Goal: Information Seeking & Learning: Learn about a topic

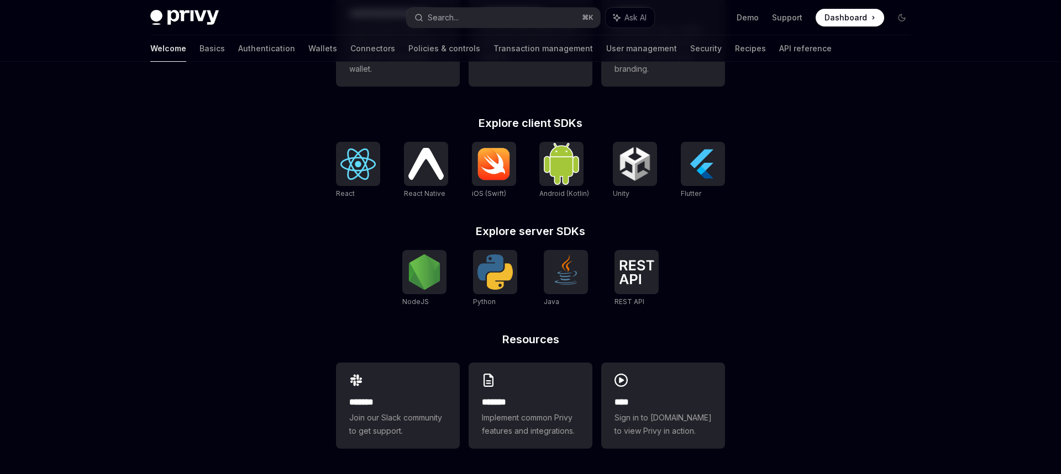
scroll to position [404, 0]
click at [424, 268] on img at bounding box center [424, 271] width 35 height 35
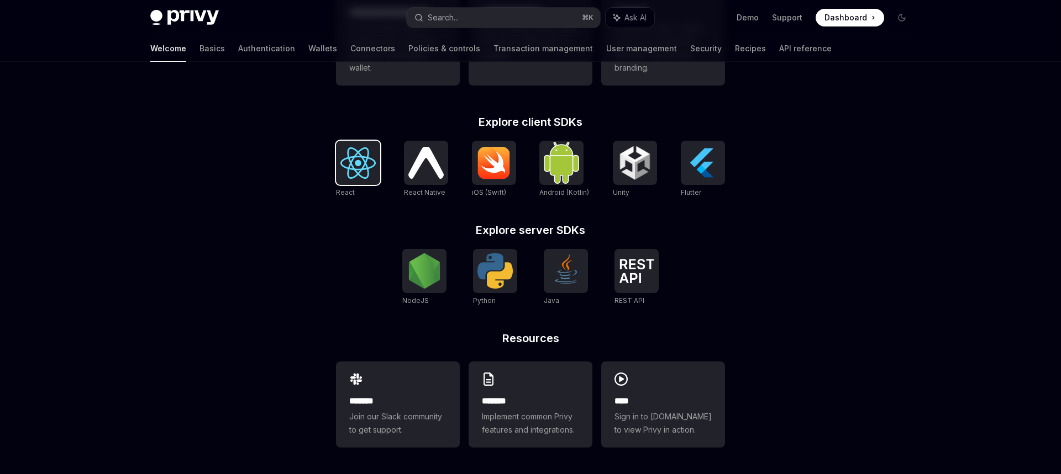
click at [352, 163] on img at bounding box center [357, 162] width 35 height 31
type textarea "*"
click at [440, 172] on img at bounding box center [425, 162] width 35 height 31
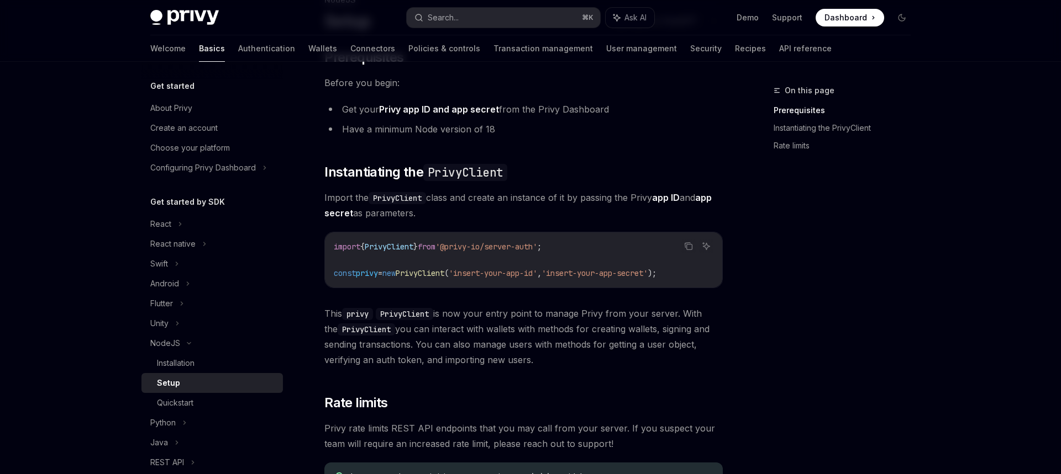
scroll to position [160, 0]
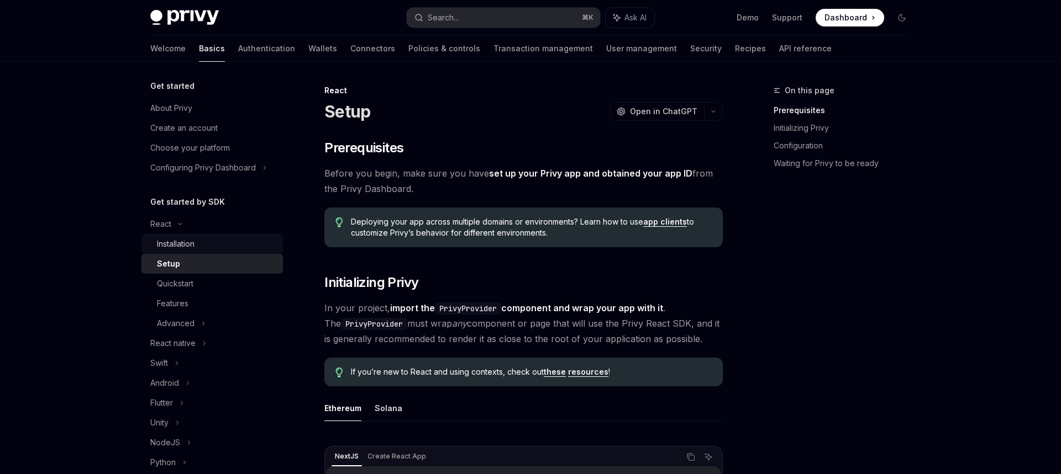
click at [209, 243] on div "Installation" at bounding box center [216, 244] width 119 height 13
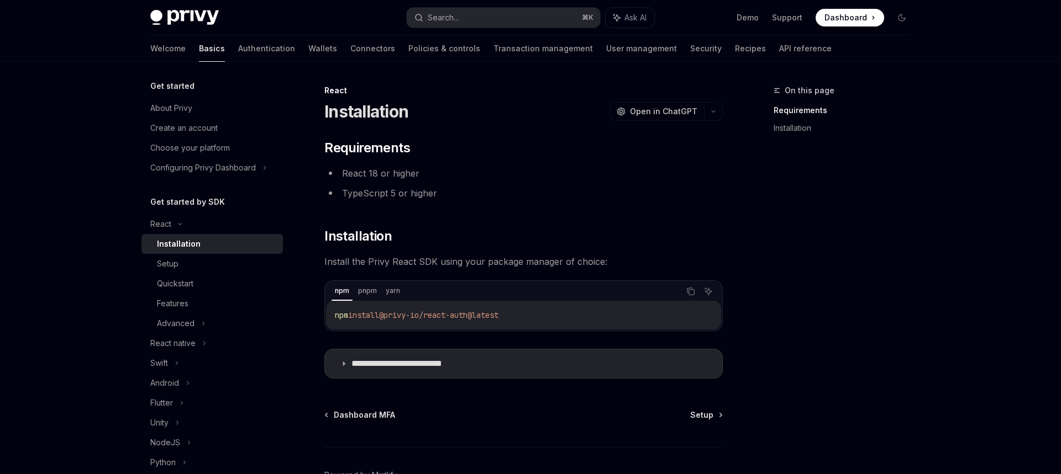
click at [474, 318] on span "@privy-io/react-auth@latest" at bounding box center [438, 315] width 119 height 10
type textarea "*"
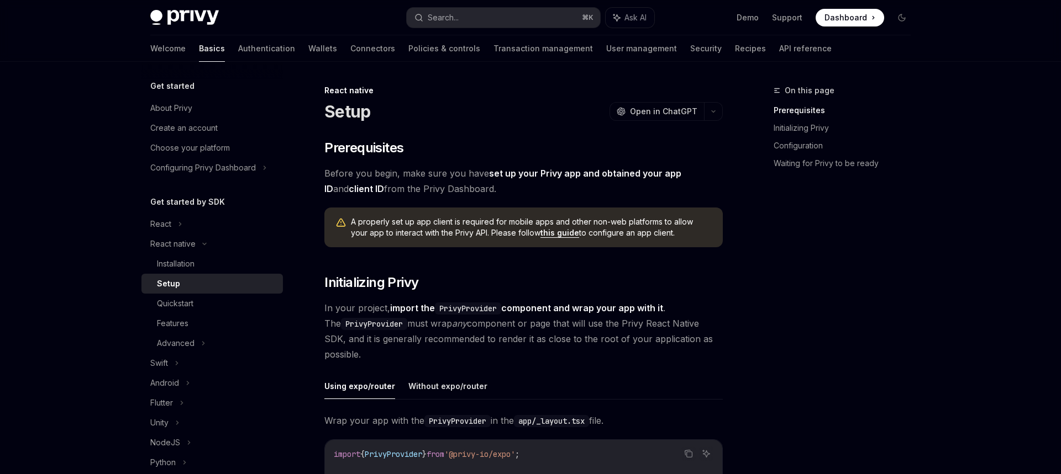
click at [366, 174] on span "Before you begin, make sure you have set up your Privy app and obtained your ap…" at bounding box center [523, 181] width 398 height 31
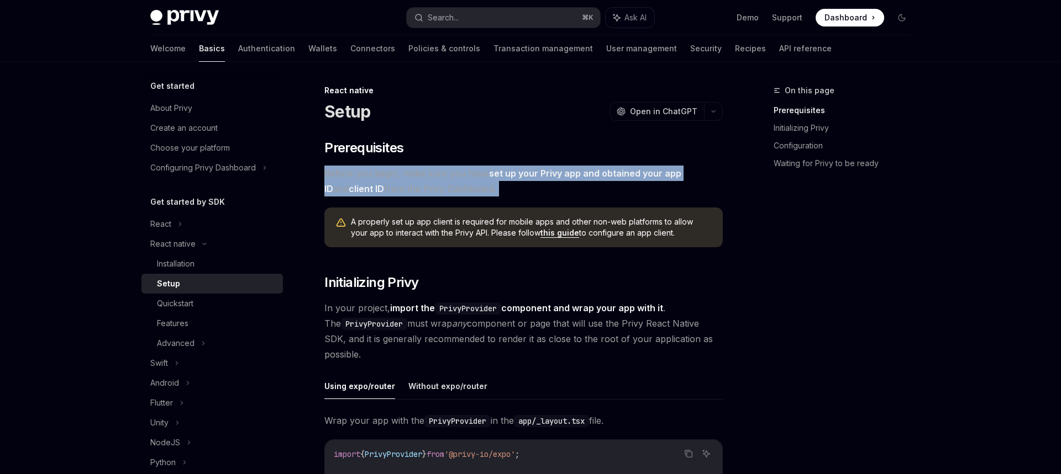
click at [366, 174] on span "Before you begin, make sure you have set up your Privy app and obtained your ap…" at bounding box center [523, 181] width 398 height 31
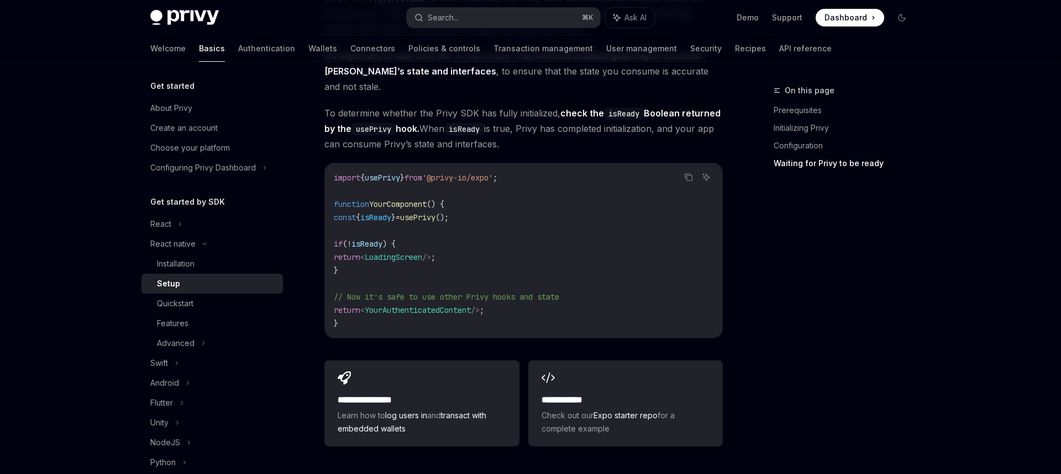
scroll to position [1038, 0]
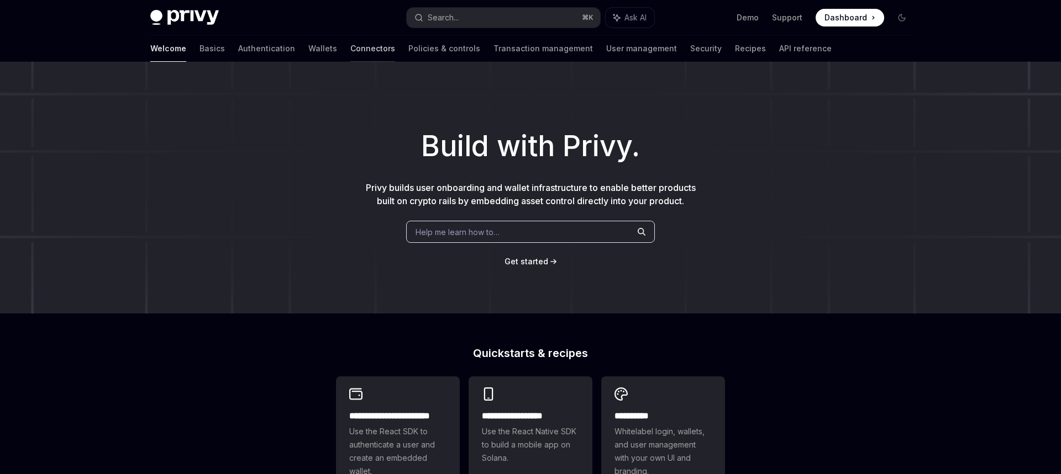
click at [350, 52] on link "Connectors" at bounding box center [372, 48] width 45 height 27
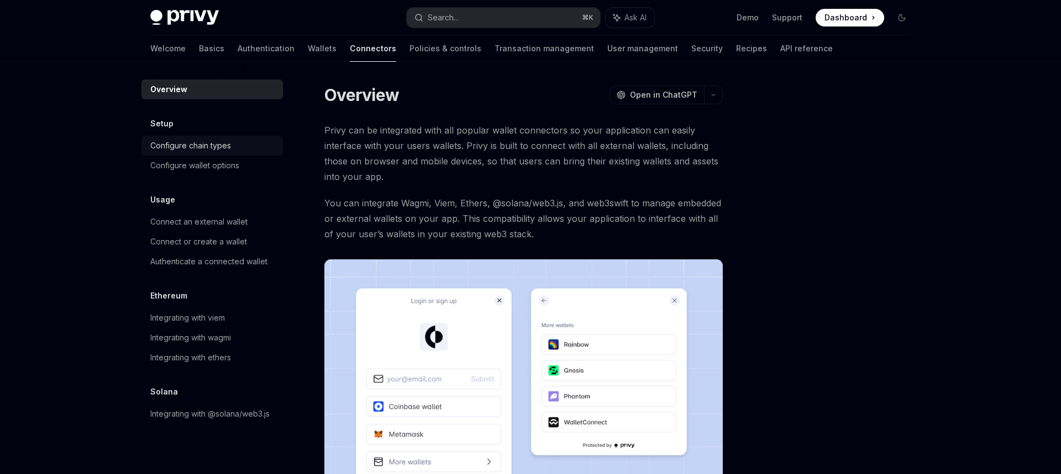
click at [204, 150] on div "Configure chain types" at bounding box center [190, 145] width 81 height 13
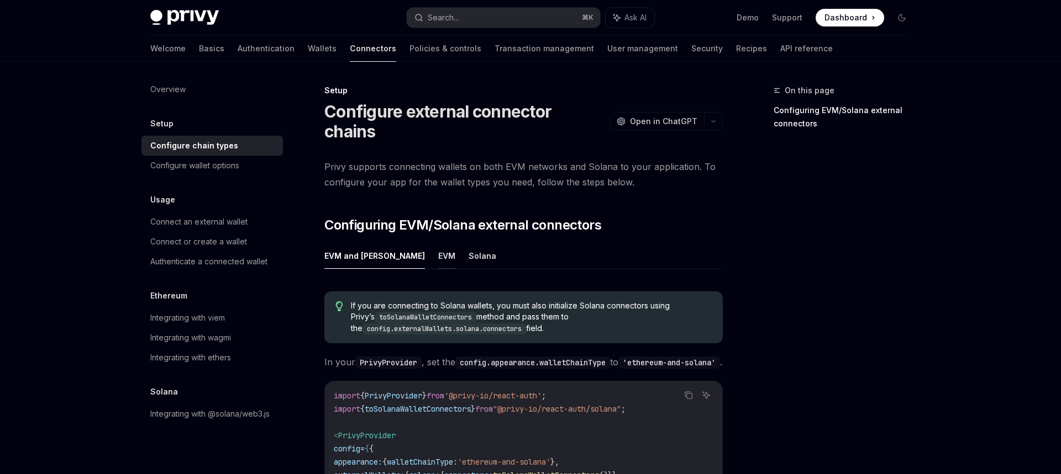
click at [438, 245] on button "EVM" at bounding box center [446, 256] width 17 height 26
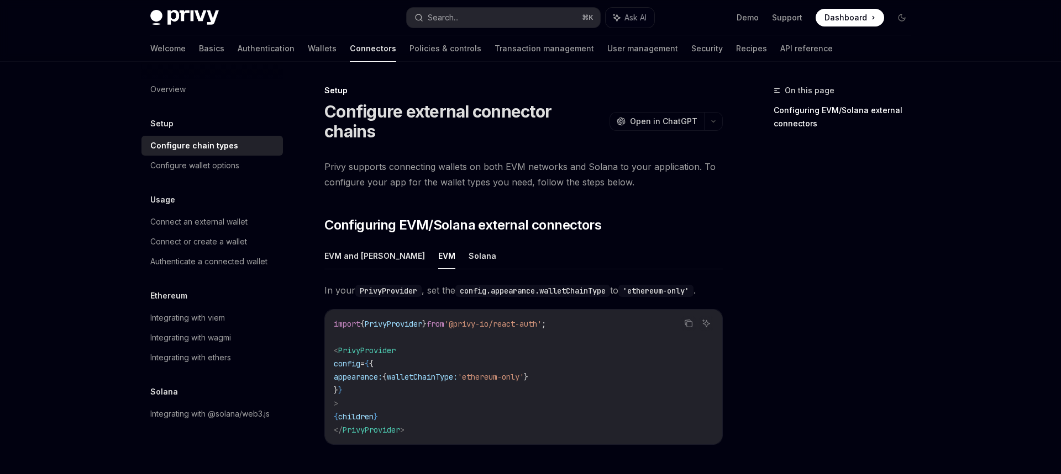
click at [455, 243] on ul "EVM and Solana EVM Solana" at bounding box center [523, 256] width 398 height 27
click at [457, 243] on ul "EVM and Solana EVM Solana" at bounding box center [523, 256] width 398 height 27
click at [468, 243] on button "Solana" at bounding box center [482, 256] width 28 height 26
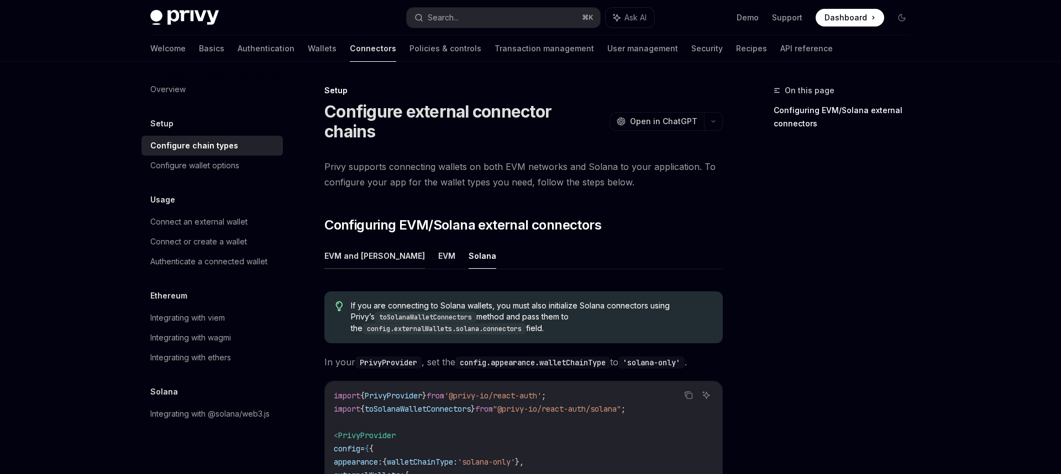
click at [352, 243] on button "EVM and Solana" at bounding box center [374, 256] width 101 height 26
click at [199, 171] on div "Configure wallet options" at bounding box center [194, 165] width 89 height 13
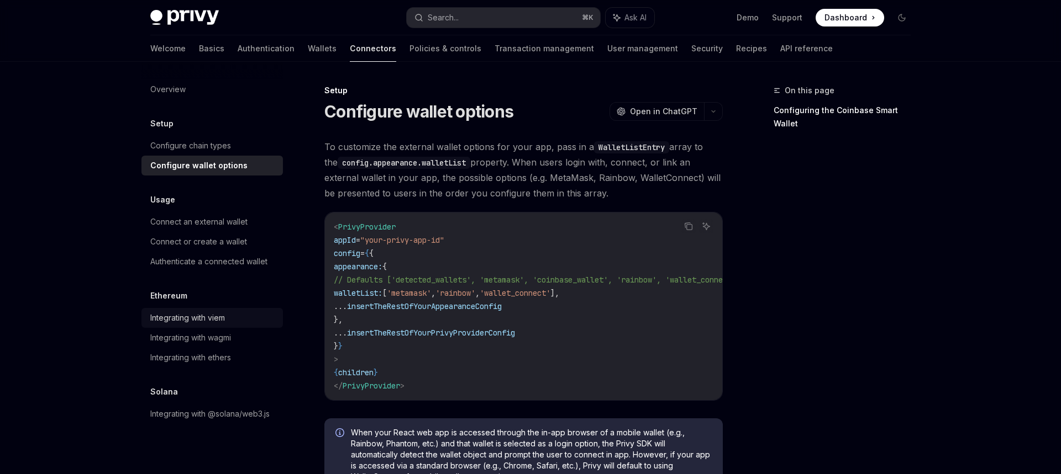
click at [208, 319] on div "Integrating with viem" at bounding box center [187, 318] width 75 height 13
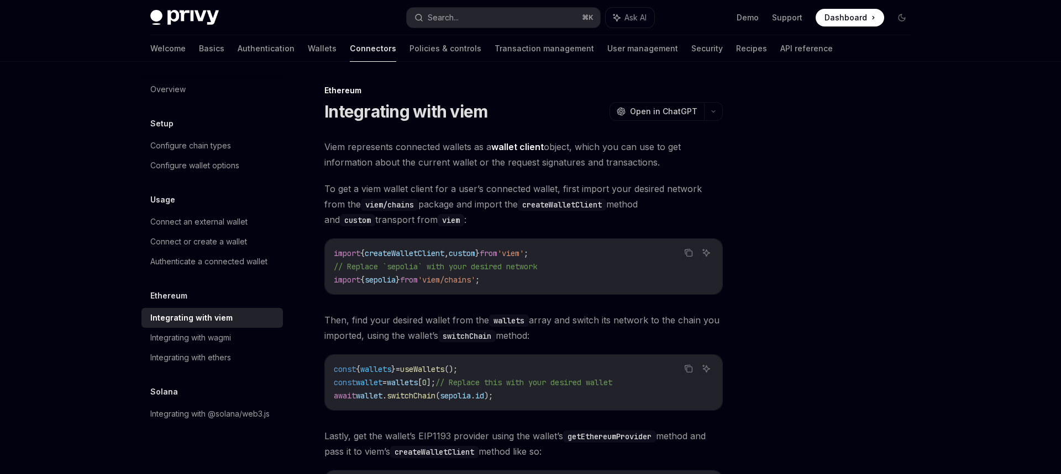
click at [425, 144] on span "Viem represents connected wallets as a wallet client object, which you can use …" at bounding box center [523, 154] width 398 height 31
click at [450, 144] on span "Viem represents connected wallets as a wallet client object, which you can use …" at bounding box center [523, 154] width 398 height 31
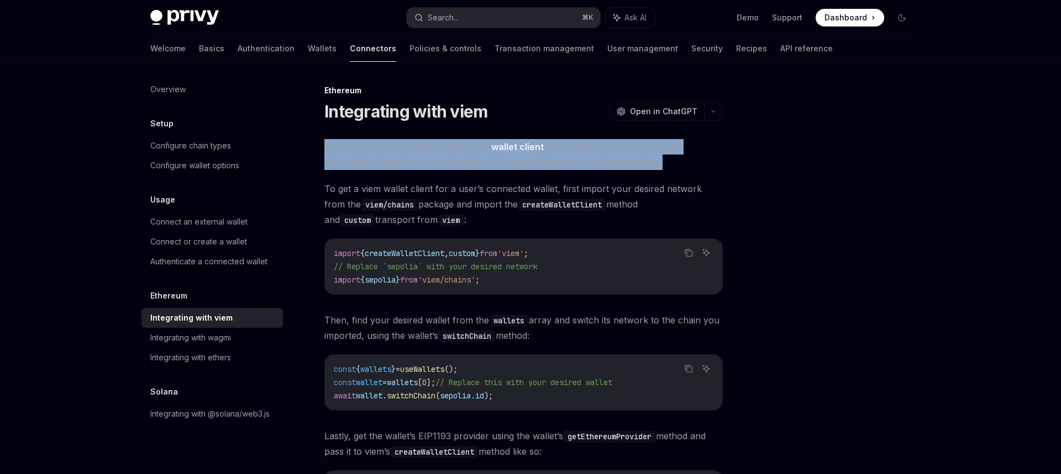
click at [450, 144] on span "Viem represents connected wallets as a wallet client object, which you can use …" at bounding box center [523, 154] width 398 height 31
click at [378, 150] on span "Viem represents connected wallets as a wallet client object, which you can use …" at bounding box center [523, 154] width 398 height 31
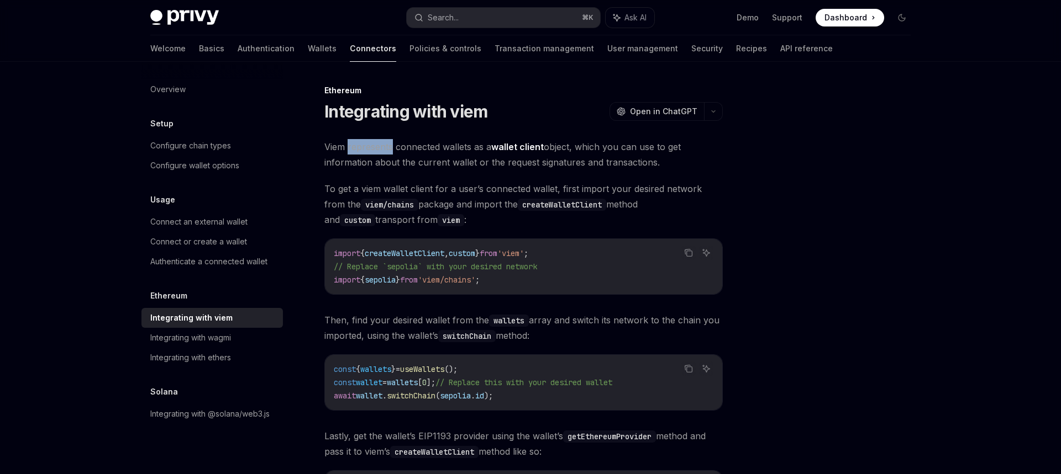
click at [378, 150] on span "Viem represents connected wallets as a wallet client object, which you can use …" at bounding box center [523, 154] width 398 height 31
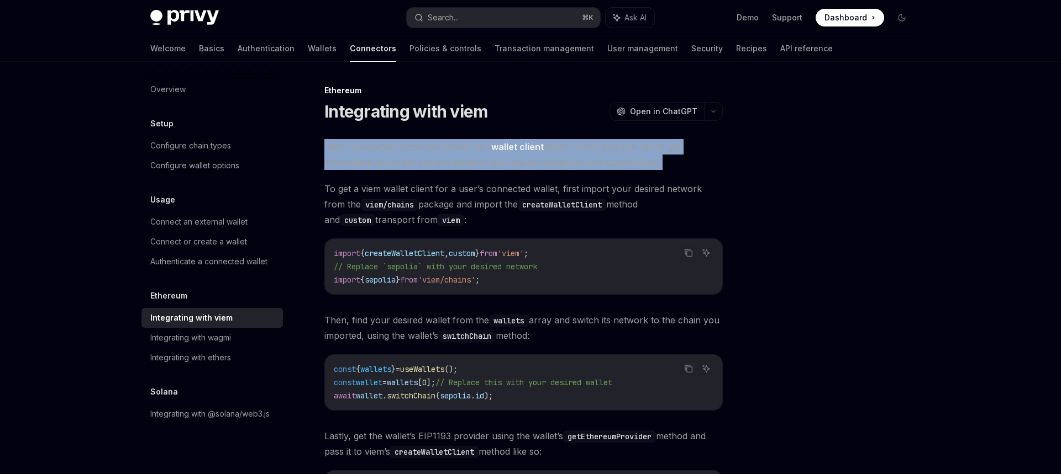
click at [378, 150] on span "Viem represents connected wallets as a wallet client object, which you can use …" at bounding box center [523, 154] width 398 height 31
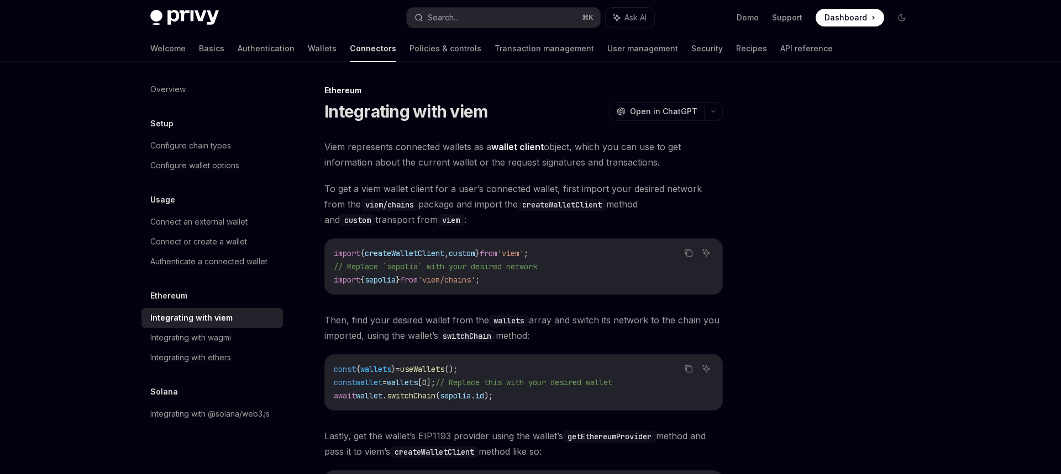
click at [429, 189] on span "To get a viem wallet client for a user’s connected wallet, first import your de…" at bounding box center [523, 204] width 398 height 46
click at [602, 188] on span "To get a viem wallet client for a user’s connected wallet, first import your de…" at bounding box center [523, 204] width 398 height 46
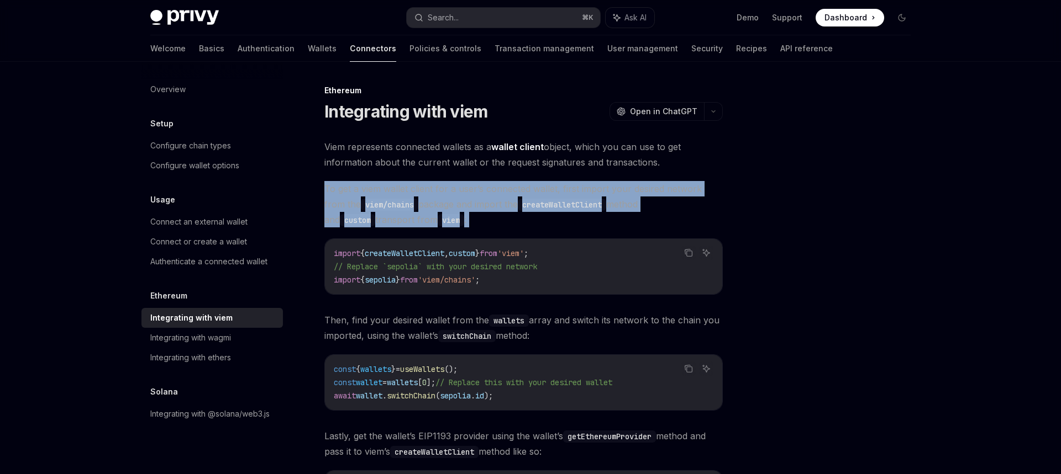
click at [602, 188] on span "To get a viem wallet client for a user’s connected wallet, first import your de…" at bounding box center [523, 204] width 398 height 46
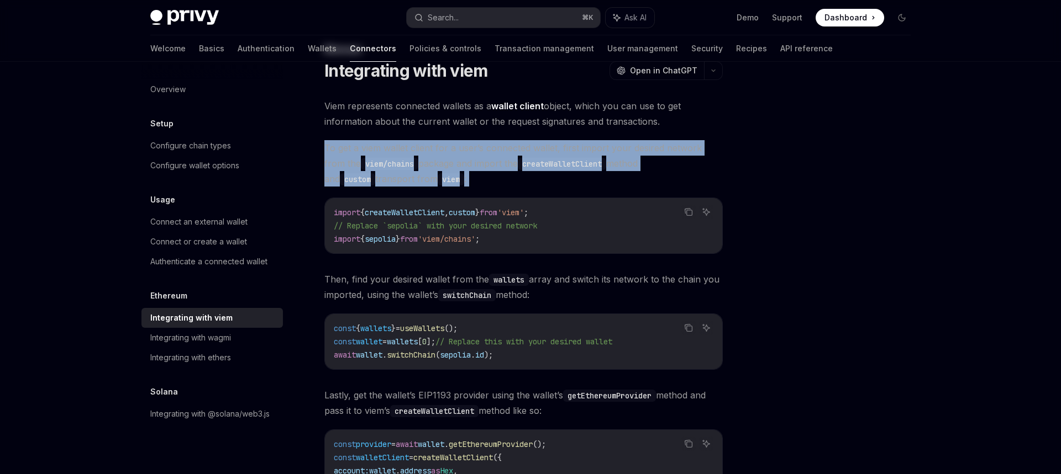
scroll to position [63, 0]
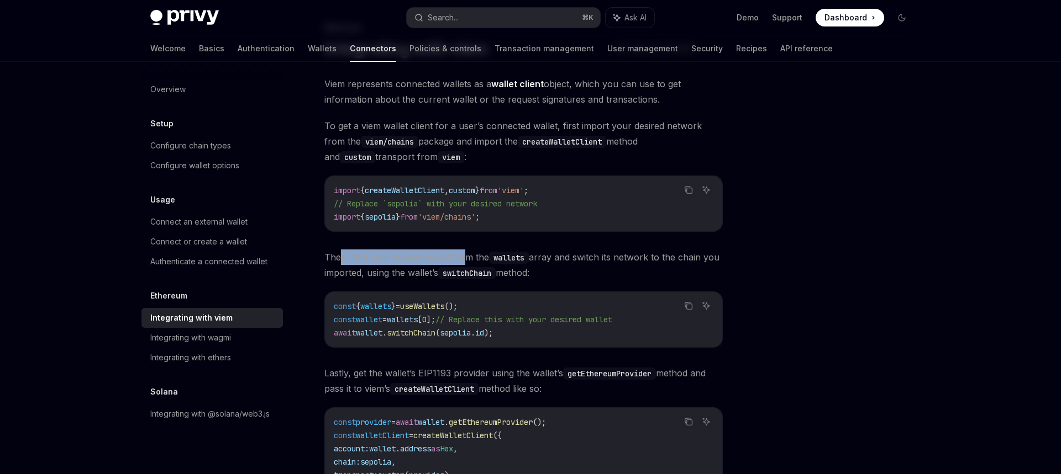
drag, startPoint x: 397, startPoint y: 256, endPoint x: 469, endPoint y: 253, distance: 72.4
click at [463, 254] on span "Then, find your desired wallet from the wallets array and switch its network to…" at bounding box center [523, 265] width 398 height 31
click at [469, 253] on span "Then, find your desired wallet from the wallets array and switch its network to…" at bounding box center [523, 265] width 398 height 31
click at [516, 256] on code "wallets" at bounding box center [509, 258] width 40 height 12
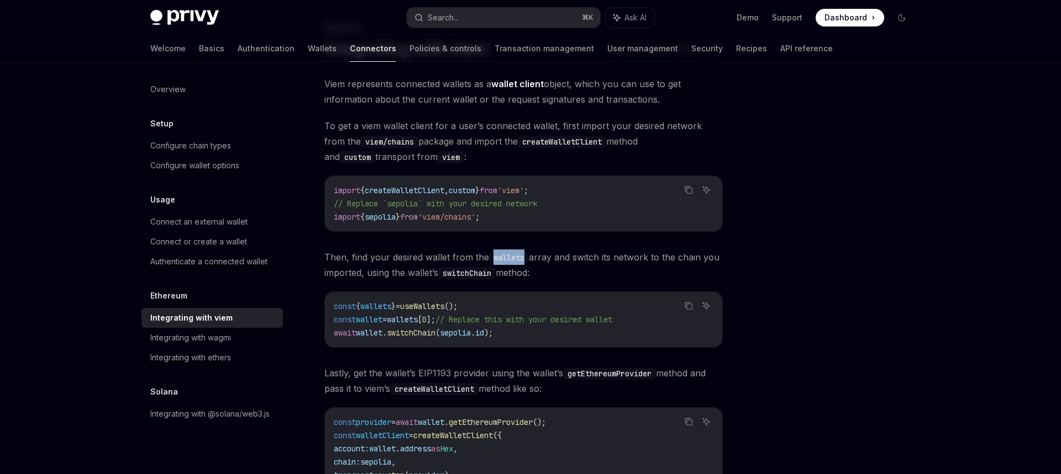
click at [516, 256] on code "wallets" at bounding box center [509, 258] width 40 height 12
click at [553, 257] on span "Then, find your desired wallet from the wallets array and switch its network to…" at bounding box center [523, 265] width 398 height 31
click at [563, 319] on span "// Replace this with your desired wallet" at bounding box center [523, 320] width 177 height 10
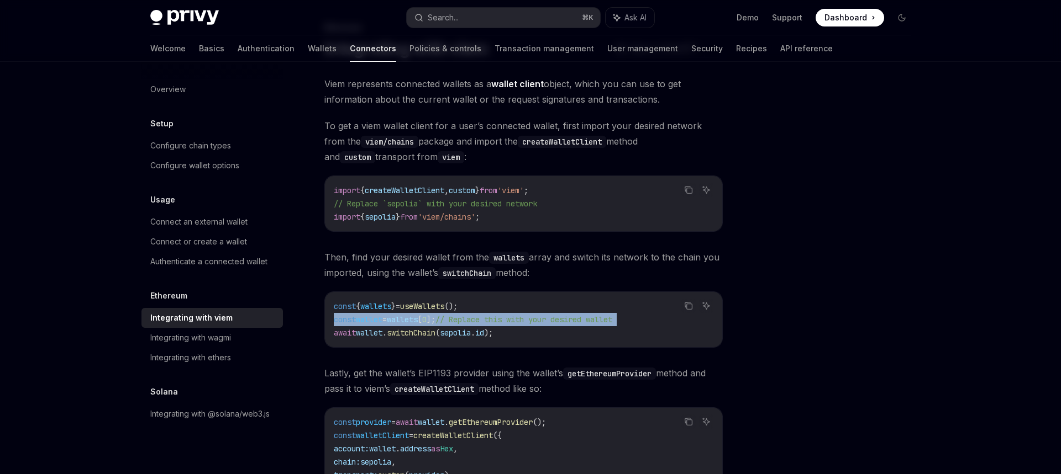
click at [563, 319] on span "// Replace this with your desired wallet" at bounding box center [523, 320] width 177 height 10
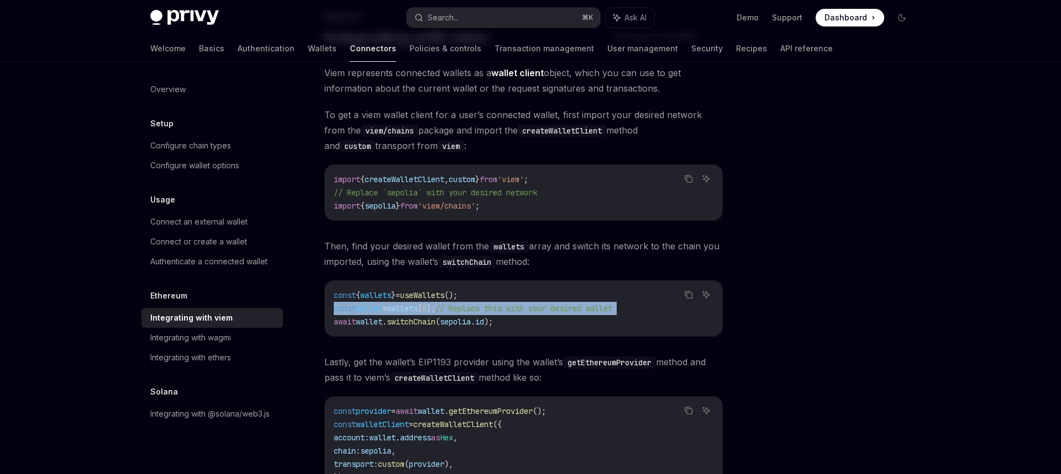
scroll to position [117, 0]
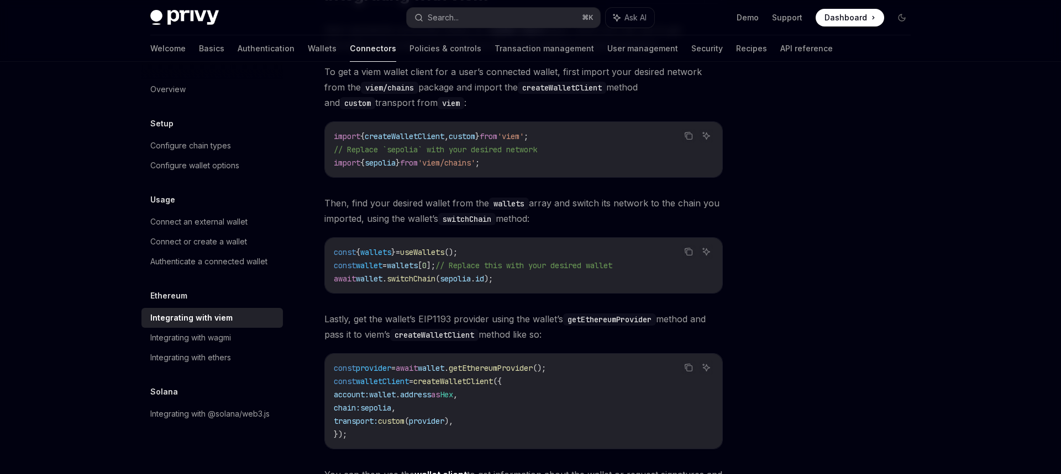
click at [372, 279] on span "wallet" at bounding box center [369, 279] width 27 height 10
drag, startPoint x: 513, startPoint y: 284, endPoint x: 354, endPoint y: 282, distance: 159.1
click at [352, 279] on code "const { wallets } = useWallets (); const wallet = wallets [ 0 ]; // Replace thi…" at bounding box center [523, 266] width 379 height 40
click at [370, 317] on span "Lastly, get the wallet’s EIP1193 provider using the wallet’s getEthereumProvide…" at bounding box center [523, 327] width 398 height 31
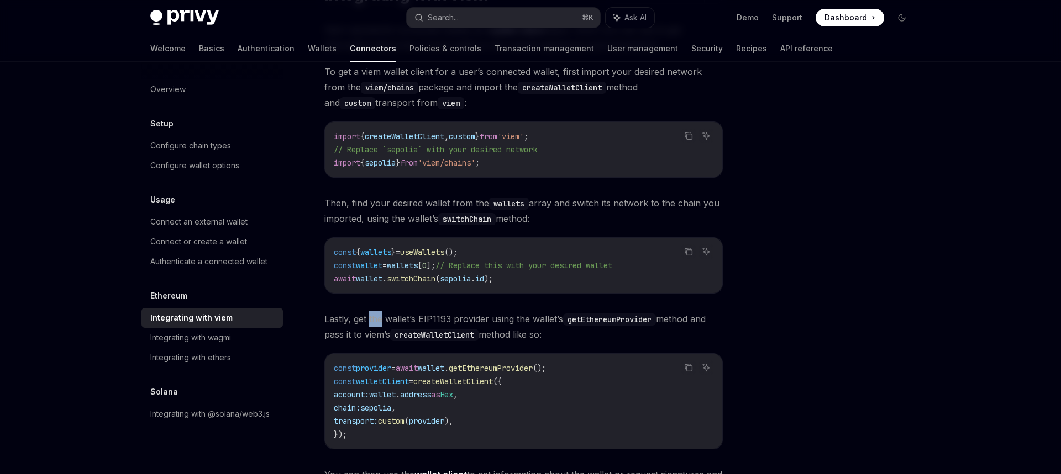
click at [370, 317] on span "Lastly, get the wallet’s EIP1193 provider using the wallet’s getEthereumProvide…" at bounding box center [523, 327] width 398 height 31
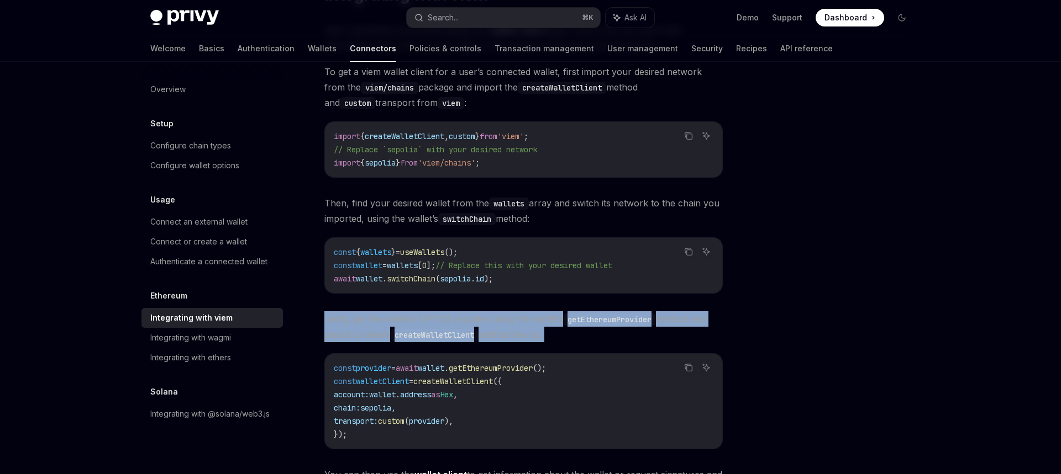
click at [370, 317] on span "Lastly, get the wallet’s EIP1193 provider using the wallet’s getEthereumProvide…" at bounding box center [523, 327] width 398 height 31
click at [480, 321] on span "Lastly, get the wallet’s EIP1193 provider using the wallet’s getEthereumProvide…" at bounding box center [523, 327] width 398 height 31
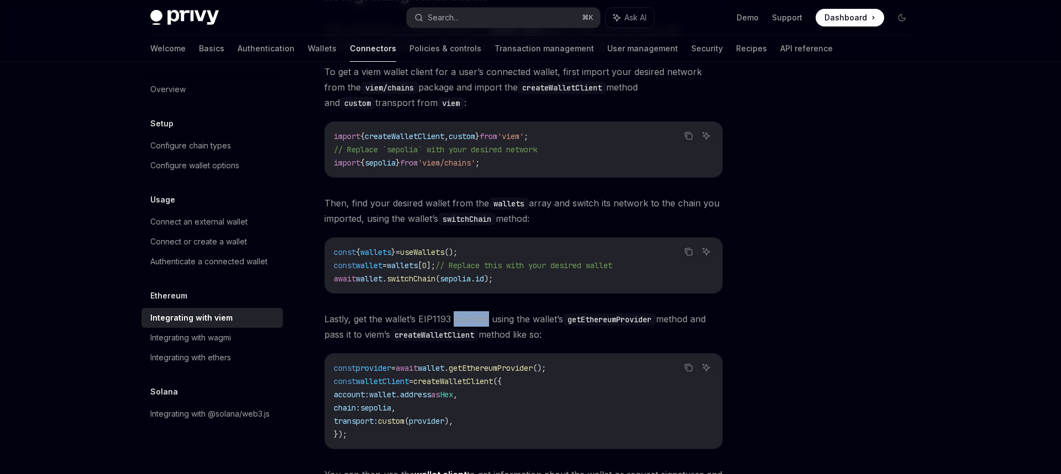
click at [480, 321] on span "Lastly, get the wallet’s EIP1193 provider using the wallet’s getEthereumProvide…" at bounding box center [523, 327] width 398 height 31
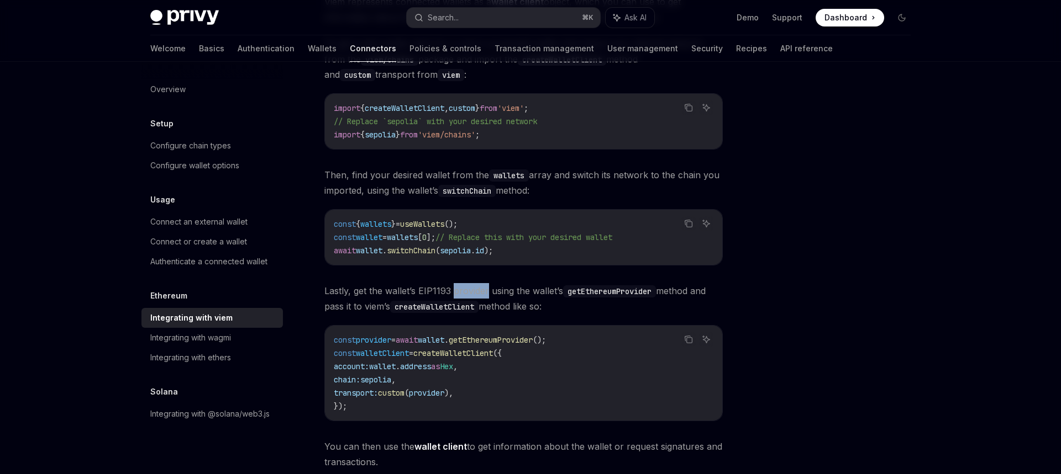
scroll to position [184, 0]
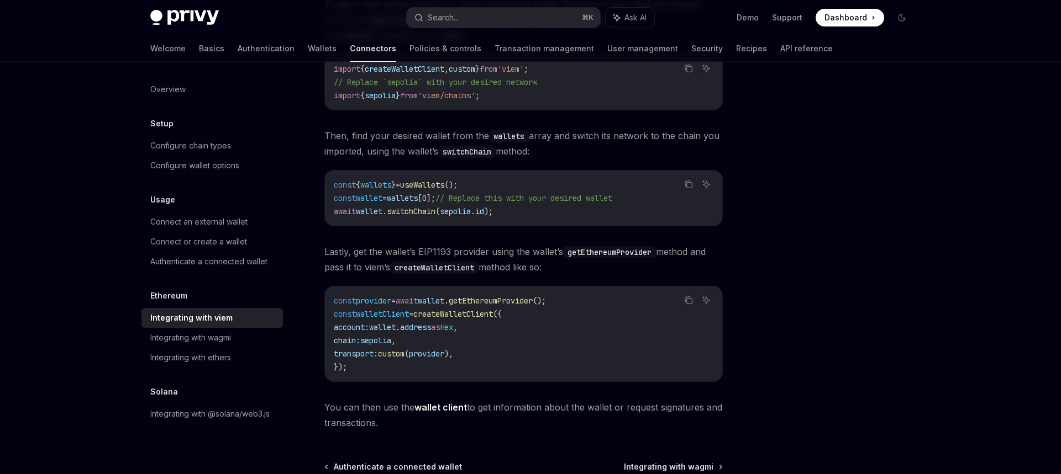
click at [499, 298] on span "getEthereumProvider" at bounding box center [491, 301] width 84 height 10
drag, startPoint x: 336, startPoint y: 328, endPoint x: 520, endPoint y: 350, distance: 185.3
click at [520, 350] on code "const provider = await wallet . getEthereumProvider (); const walletClient = cr…" at bounding box center [523, 334] width 379 height 80
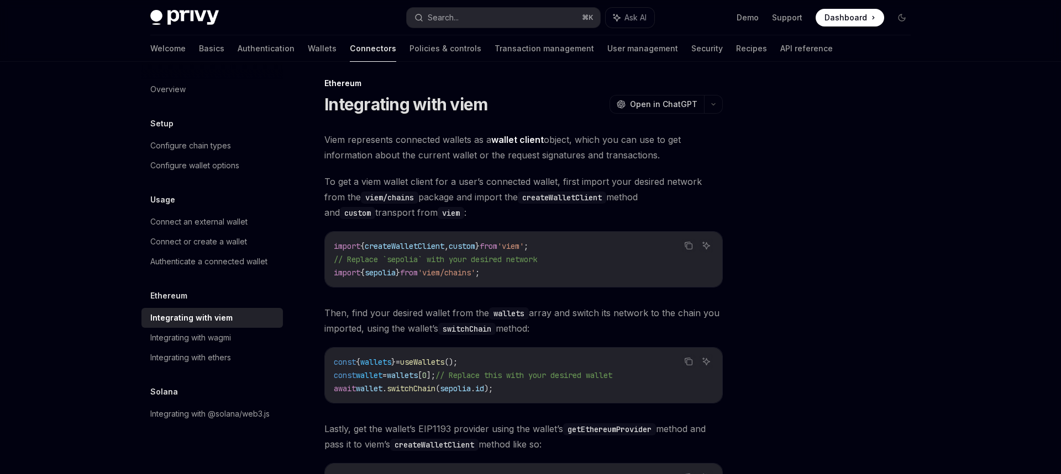
scroll to position [0, 0]
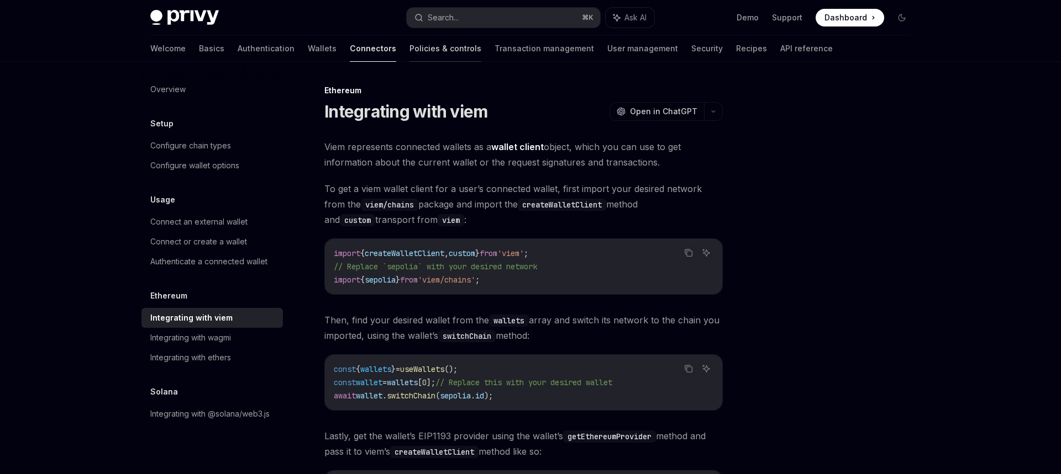
click at [409, 57] on link "Policies & controls" at bounding box center [445, 48] width 72 height 27
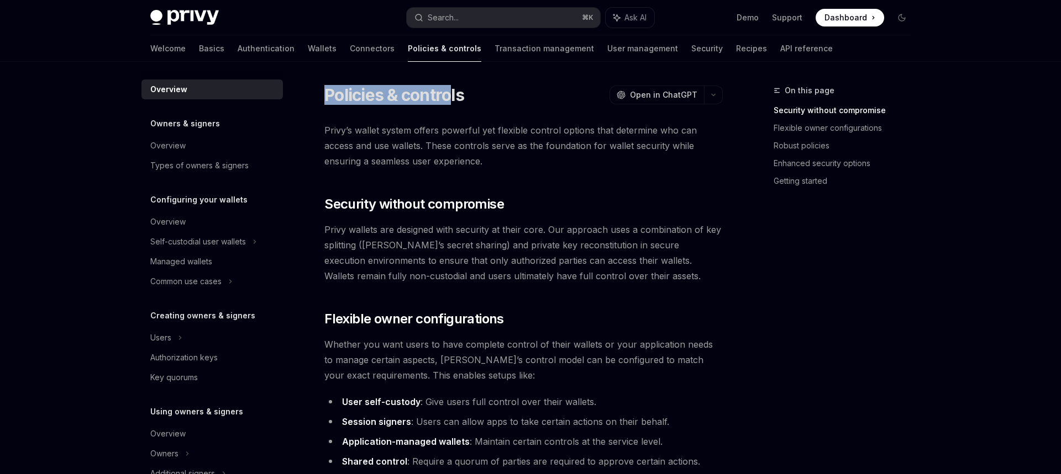
drag, startPoint x: 325, startPoint y: 96, endPoint x: 450, endPoint y: 91, distance: 124.9
click at [450, 91] on h1 "Policies & controls" at bounding box center [394, 95] width 140 height 20
click at [370, 130] on span "Privy’s wallet system offers powerful yet flexible control options that determi…" at bounding box center [523, 146] width 398 height 46
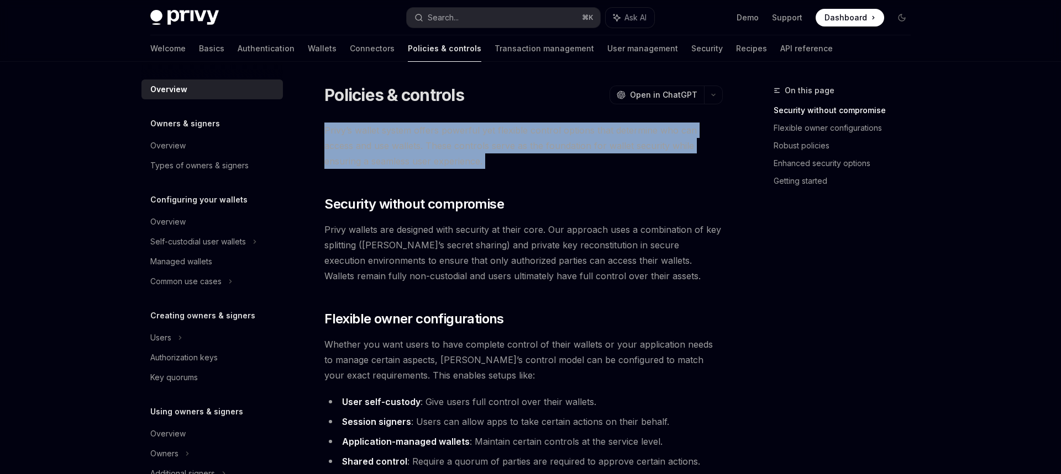
click at [370, 130] on span "Privy’s wallet system offers powerful yet flexible control options that determi…" at bounding box center [523, 146] width 398 height 46
click at [494, 53] on link "Transaction management" at bounding box center [543, 48] width 99 height 27
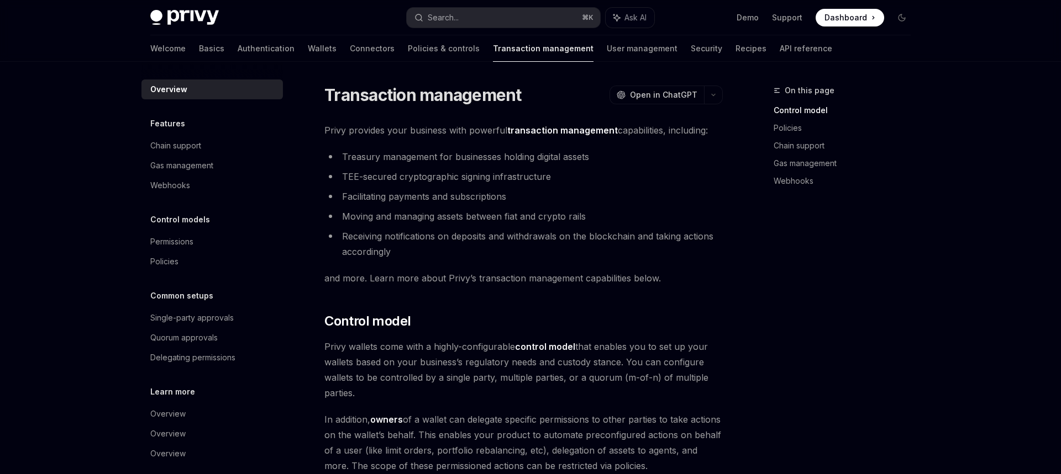
click at [493, 53] on link "Transaction management" at bounding box center [543, 48] width 101 height 27
click at [606, 55] on link "User management" at bounding box center [641, 48] width 71 height 27
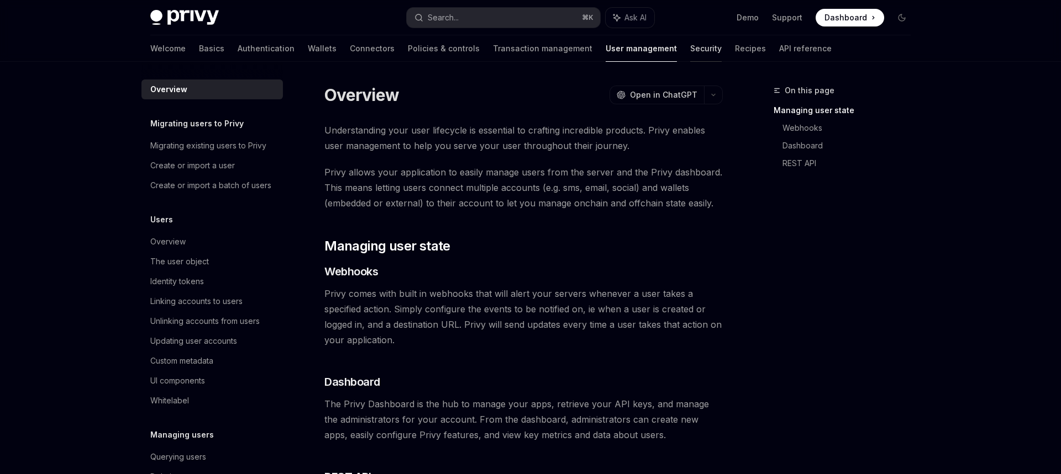
click at [690, 47] on link "Security" at bounding box center [705, 48] width 31 height 27
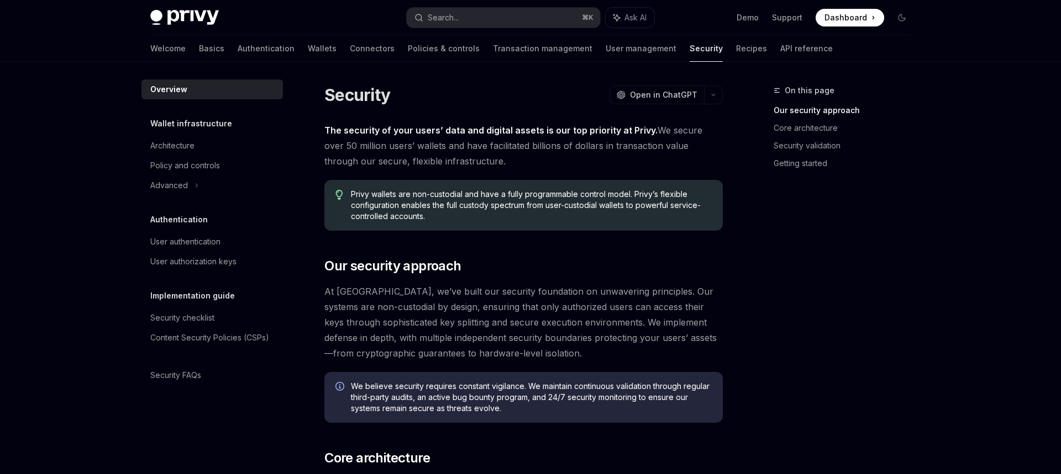
click at [705, 55] on div "Welcome Basics Authentication Wallets Connectors Policies & controls Transactio…" at bounding box center [491, 48] width 682 height 27
click at [736, 52] on link "Recipes" at bounding box center [751, 48] width 31 height 27
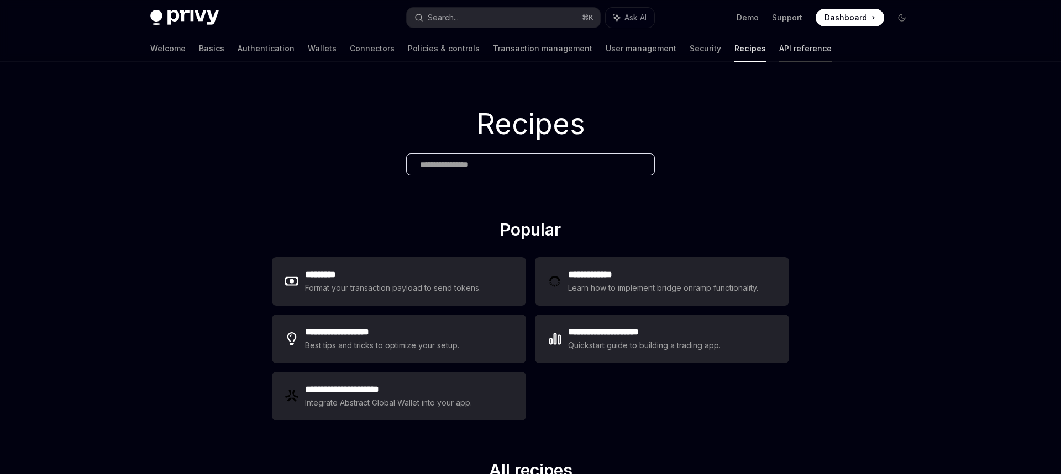
click at [779, 52] on link "API reference" at bounding box center [805, 48] width 52 height 27
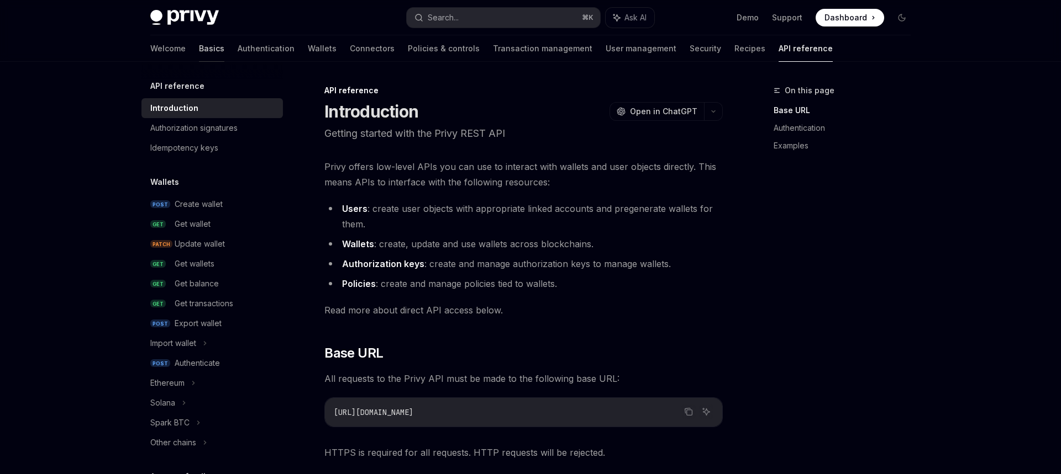
click at [199, 53] on link "Basics" at bounding box center [211, 48] width 25 height 27
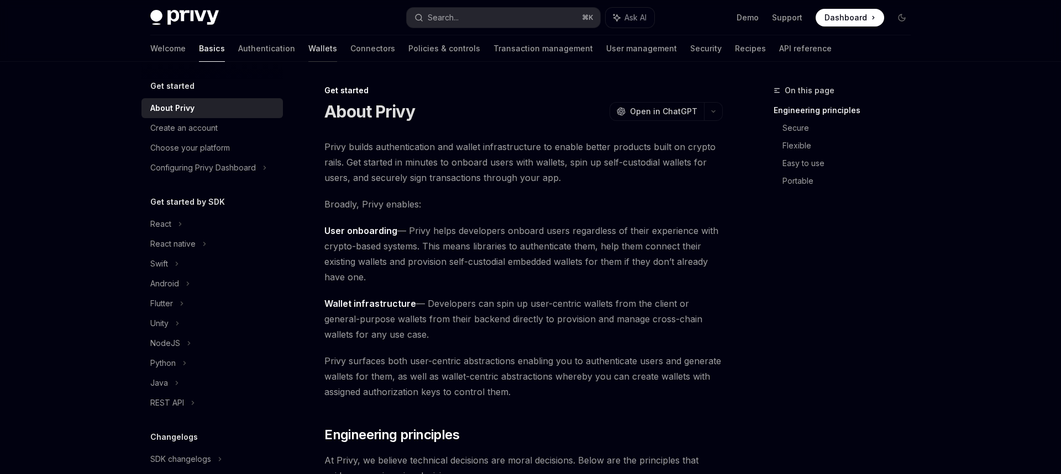
click at [308, 48] on link "Wallets" at bounding box center [322, 48] width 29 height 27
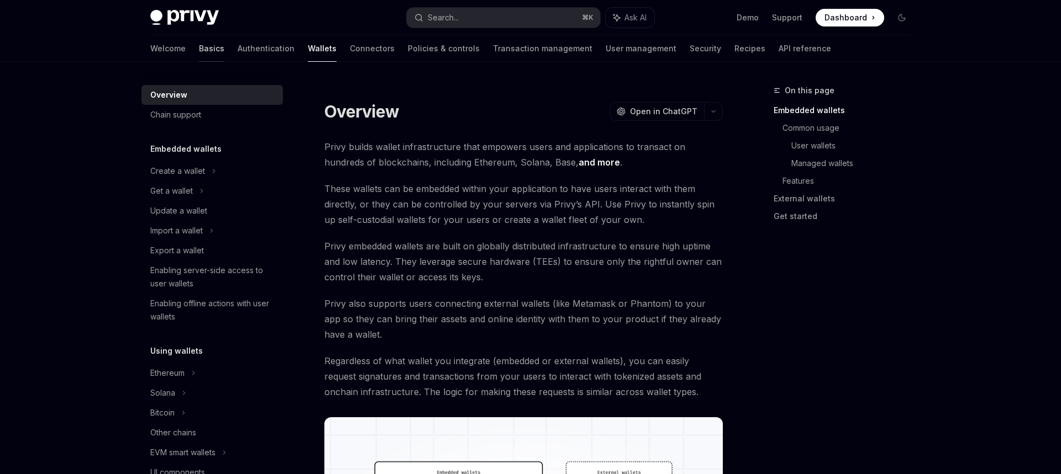
click at [199, 50] on link "Basics" at bounding box center [211, 48] width 25 height 27
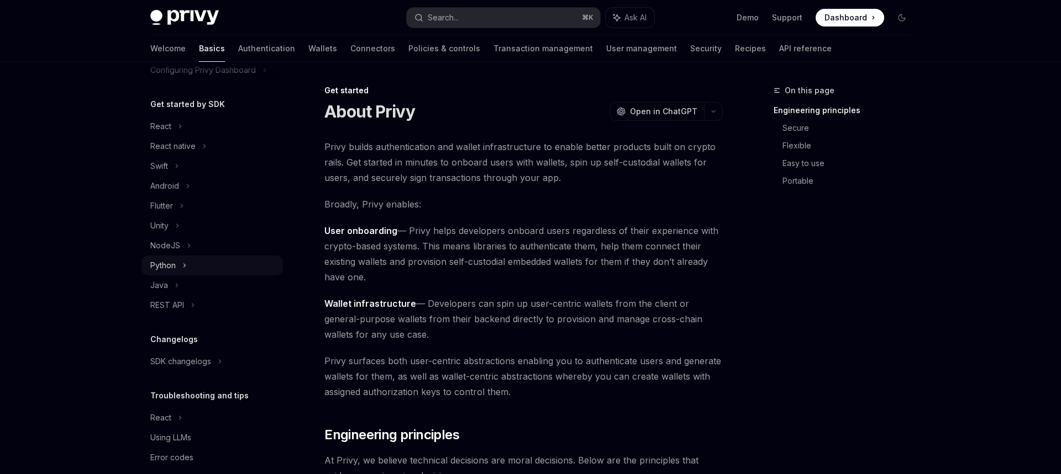
scroll to position [113, 0]
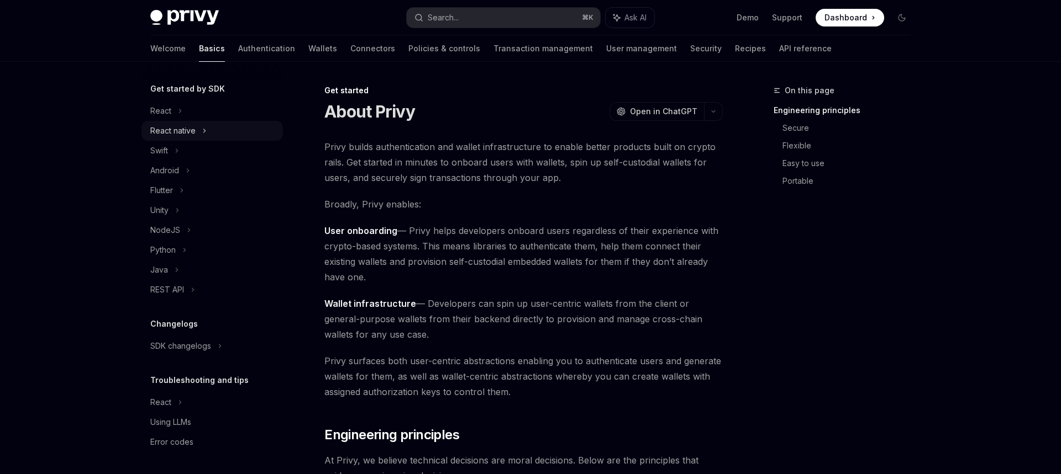
click at [190, 125] on div "React native" at bounding box center [172, 130] width 45 height 13
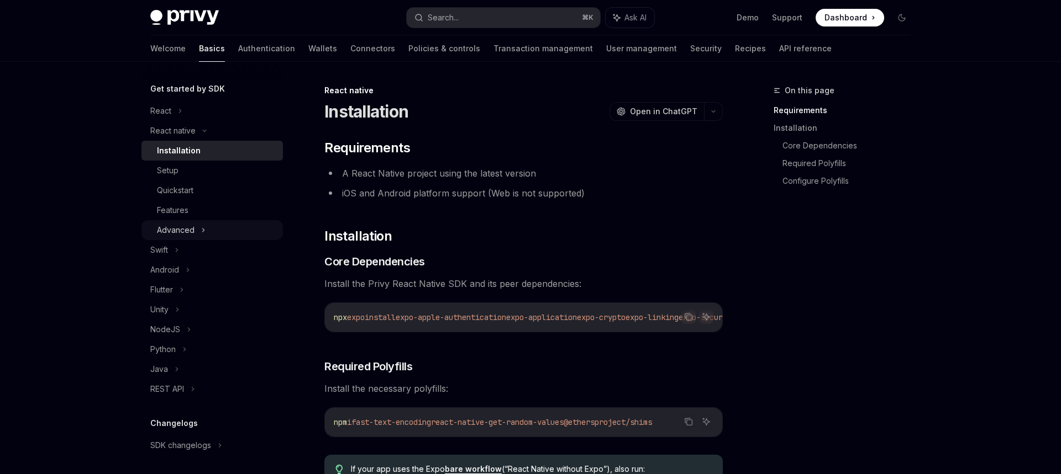
click at [203, 228] on icon at bounding box center [203, 230] width 4 height 13
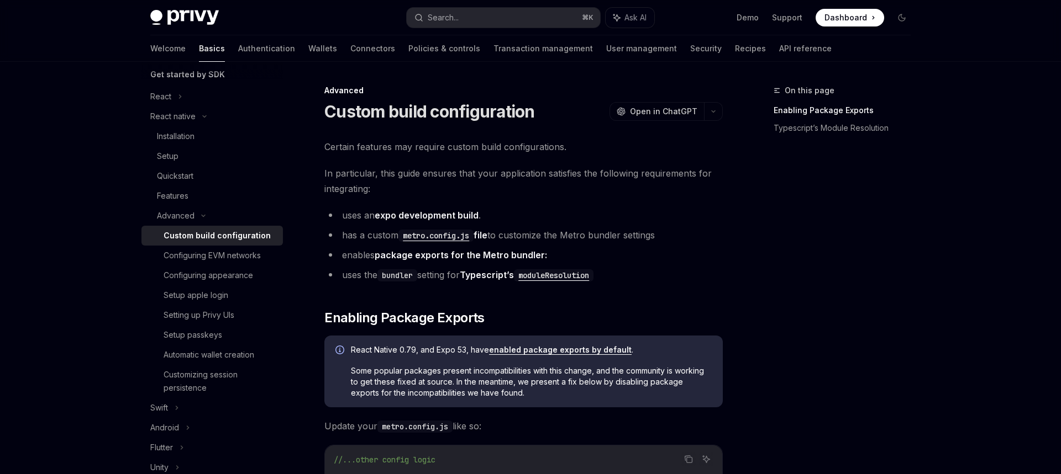
scroll to position [130, 0]
click at [257, 256] on div "Configuring EVM networks" at bounding box center [211, 253] width 97 height 13
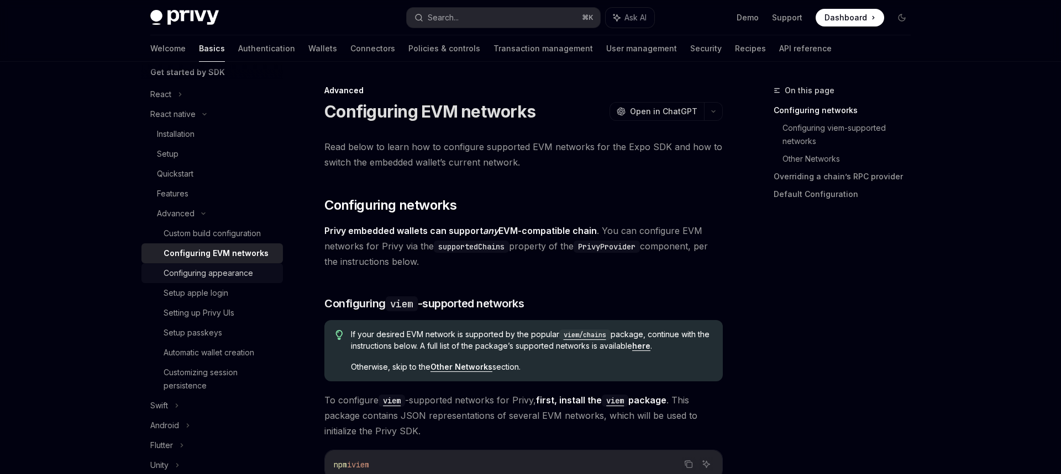
click at [254, 273] on div "Configuring appearance" at bounding box center [219, 273] width 113 height 13
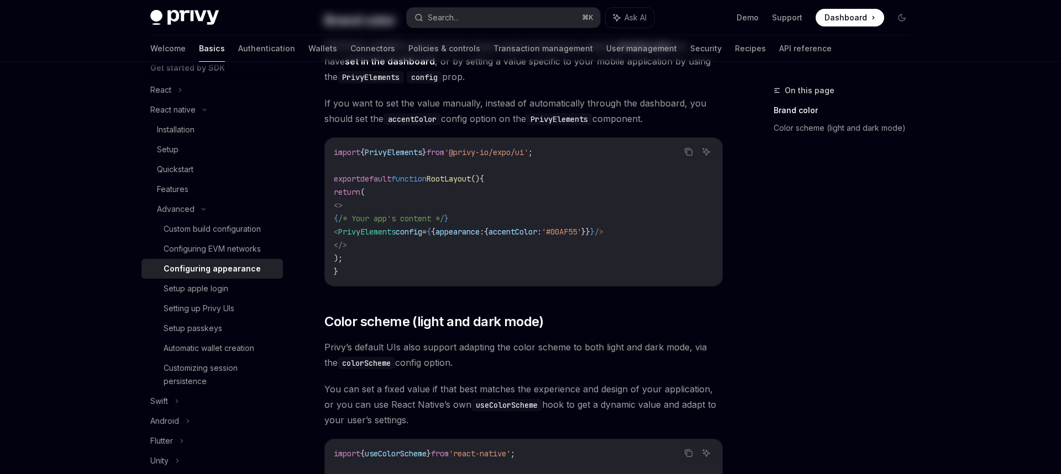
scroll to position [190, 0]
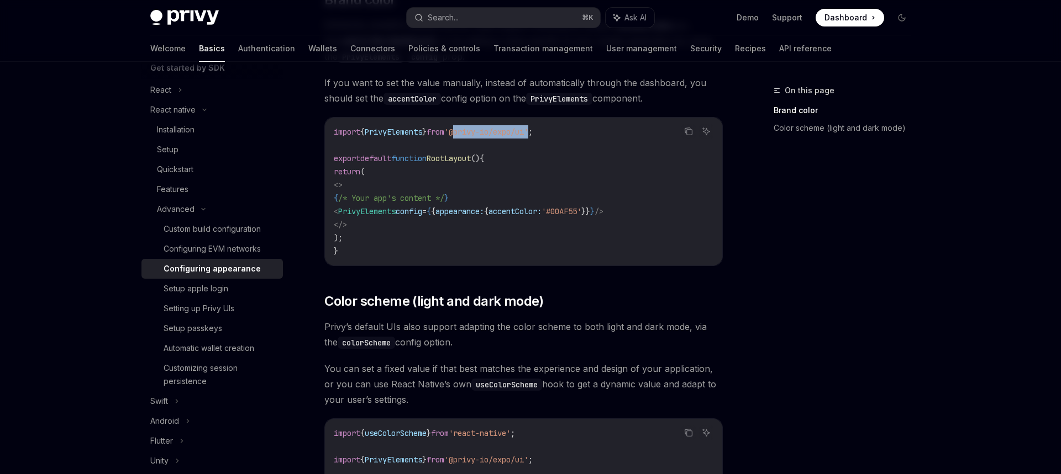
drag, startPoint x: 468, startPoint y: 131, endPoint x: 546, endPoint y: 130, distance: 77.3
click at [528, 130] on span "'@privy-io/expo/ui'" at bounding box center [486, 132] width 84 height 10
copy span "@privy-io/expo/ui"
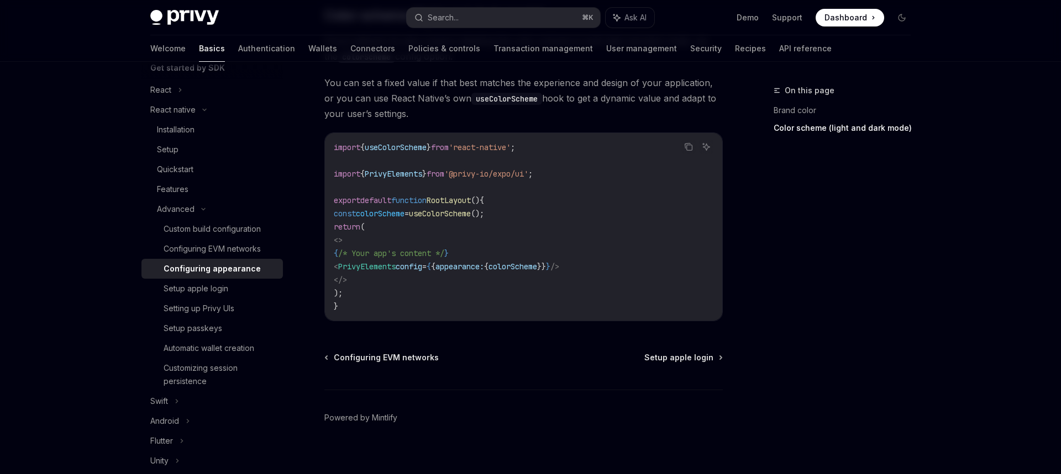
scroll to position [487, 0]
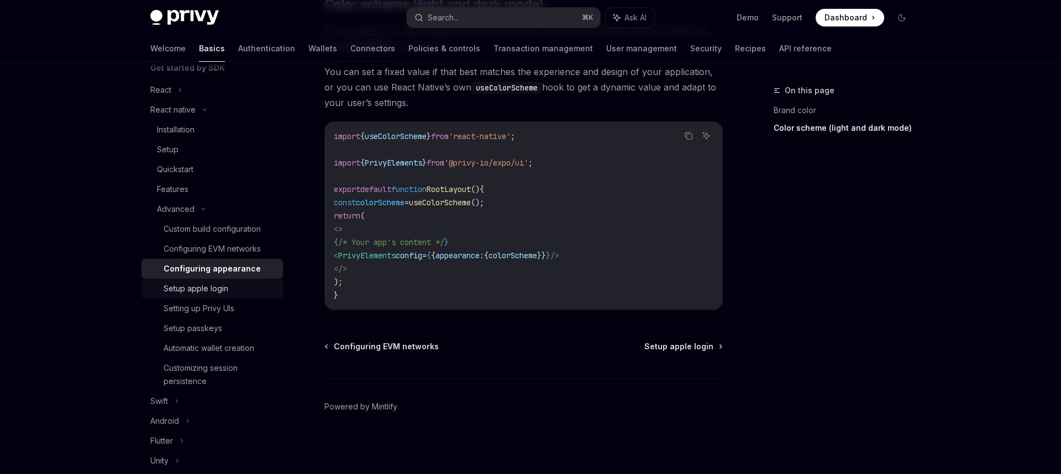
click at [233, 289] on div "Setup apple login" at bounding box center [219, 288] width 113 height 13
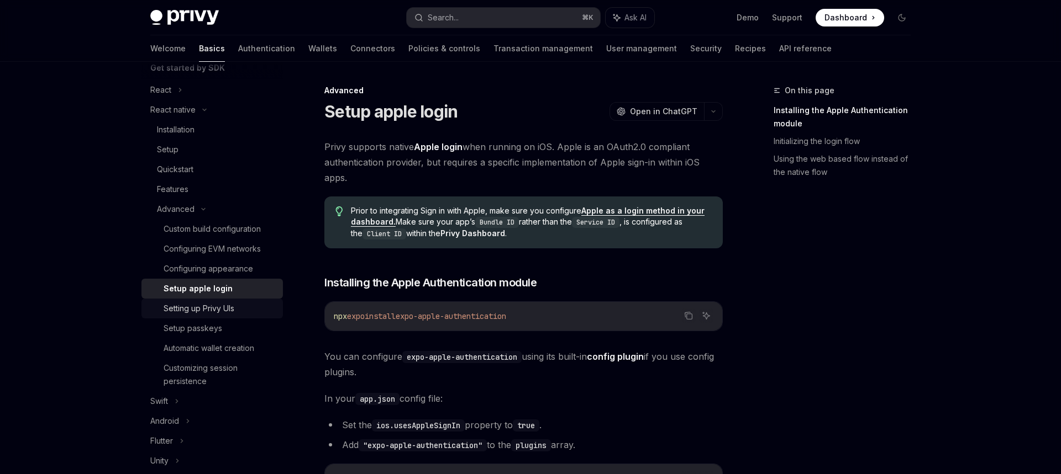
click at [229, 308] on div "Setting up Privy UIs" at bounding box center [198, 308] width 71 height 13
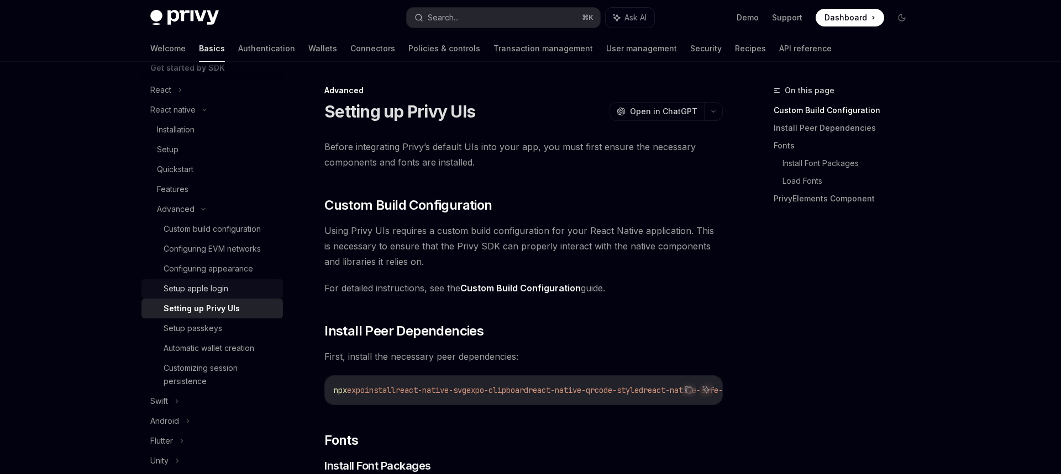
click at [235, 287] on div "Setup apple login" at bounding box center [219, 288] width 113 height 13
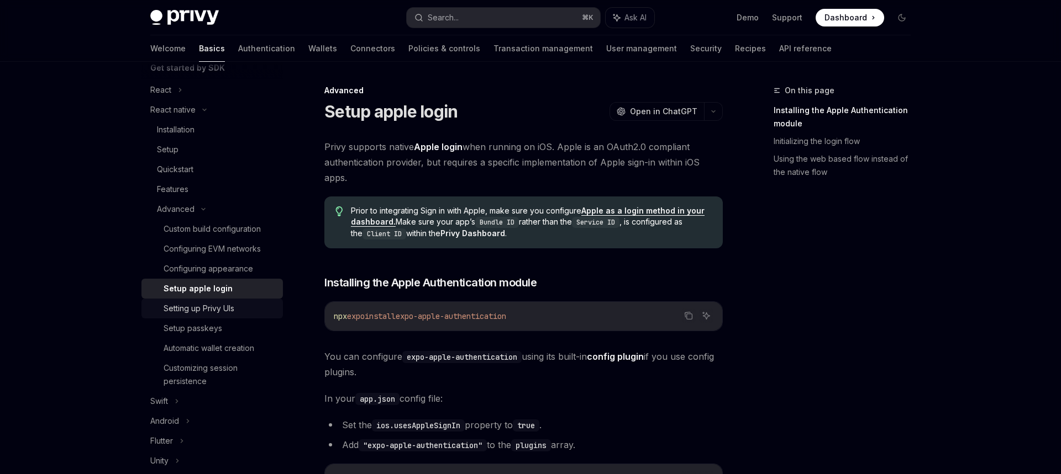
click at [227, 306] on div "Setting up Privy UIs" at bounding box center [198, 308] width 71 height 13
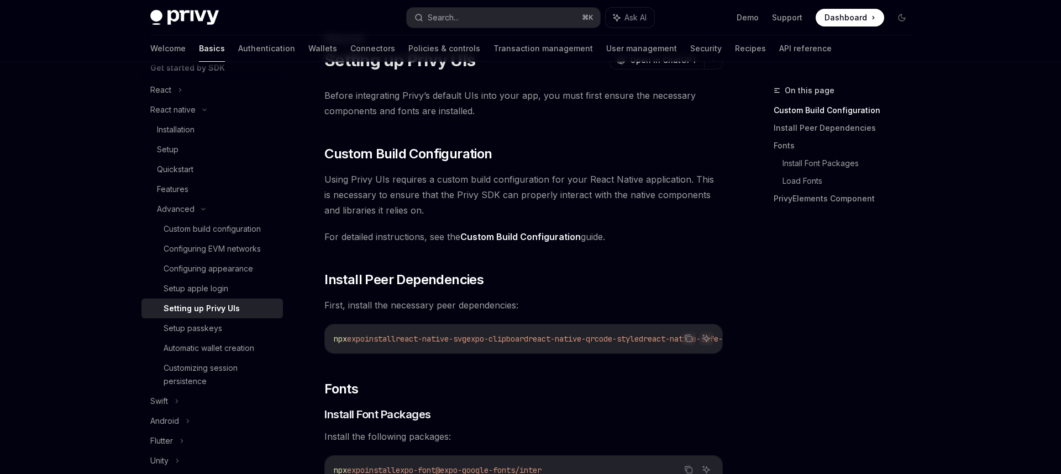
scroll to position [54, 0]
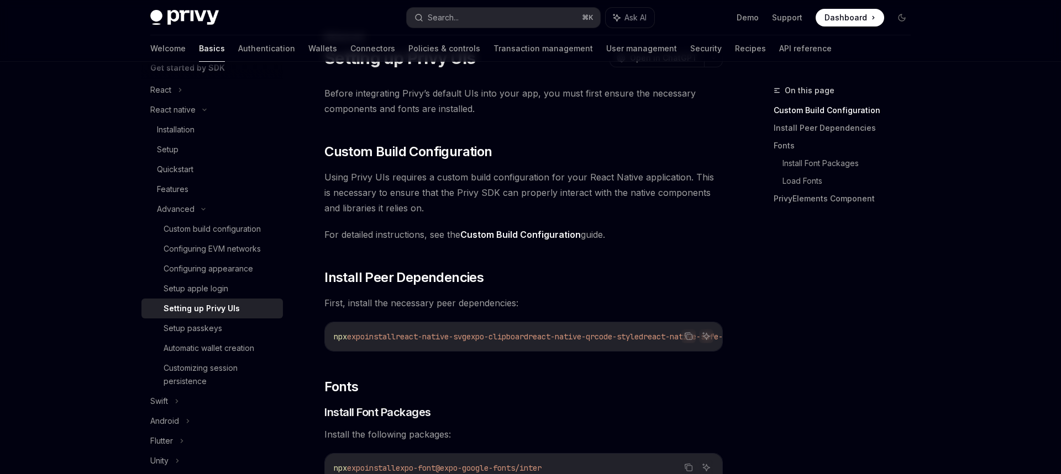
click at [394, 336] on span "install" at bounding box center [380, 337] width 31 height 10
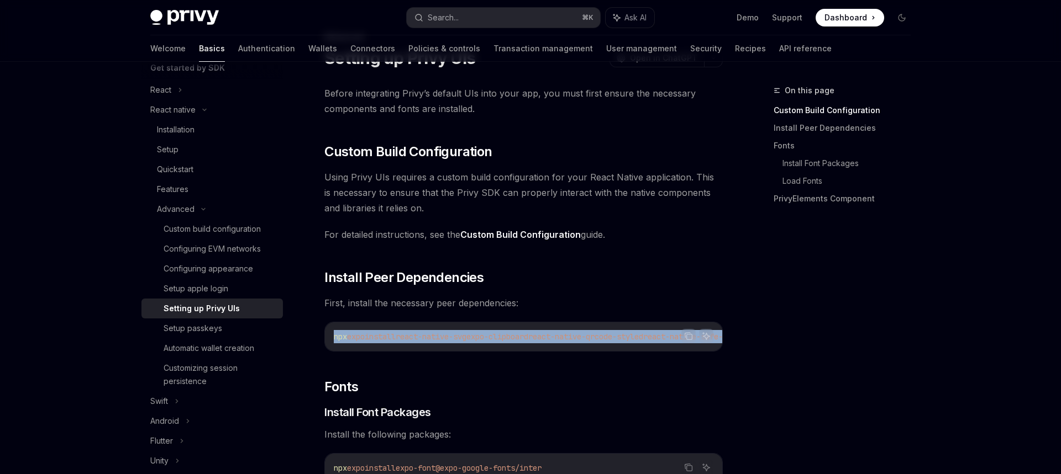
click at [394, 336] on span "install" at bounding box center [380, 337] width 31 height 10
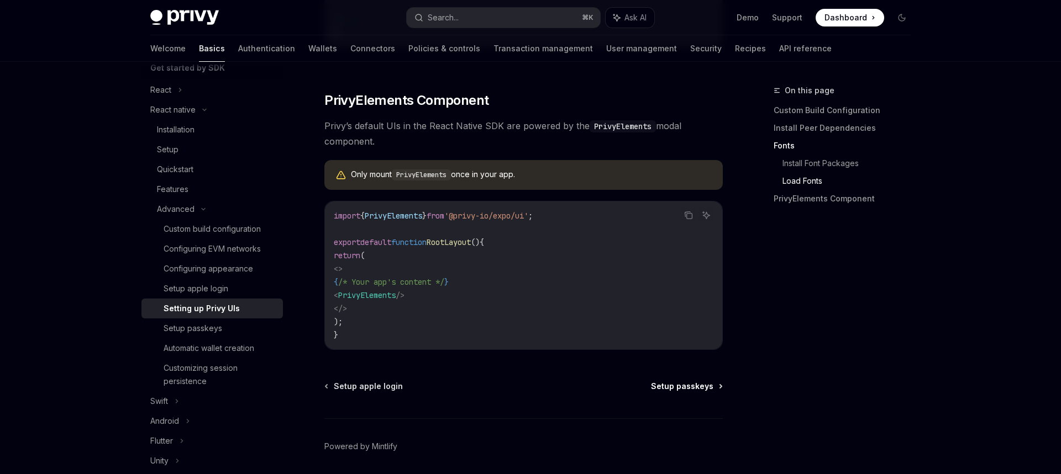
scroll to position [759, 0]
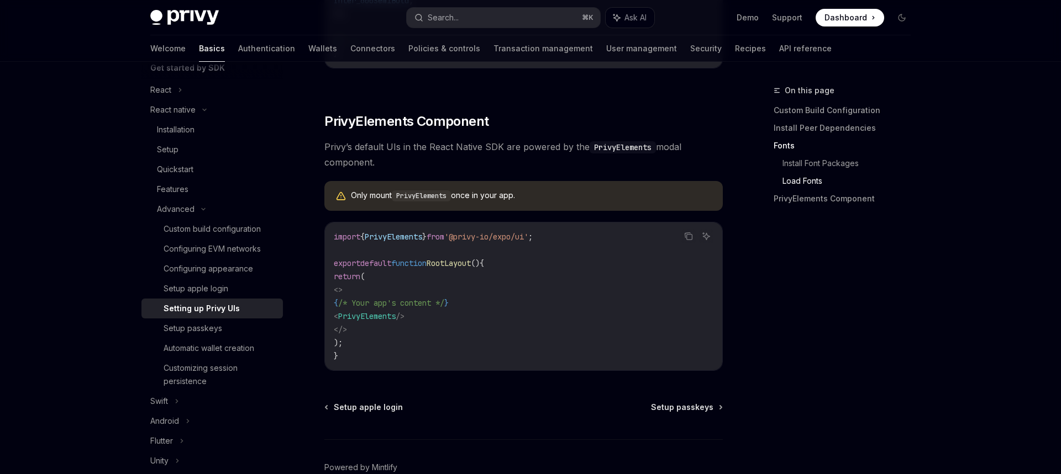
click at [366, 160] on span "Privy’s default UIs in the React Native SDK are powered by the PrivyElements mo…" at bounding box center [523, 154] width 398 height 31
click at [432, 157] on span "Privy’s default UIs in the React Native SDK are powered by the PrivyElements mo…" at bounding box center [523, 154] width 398 height 31
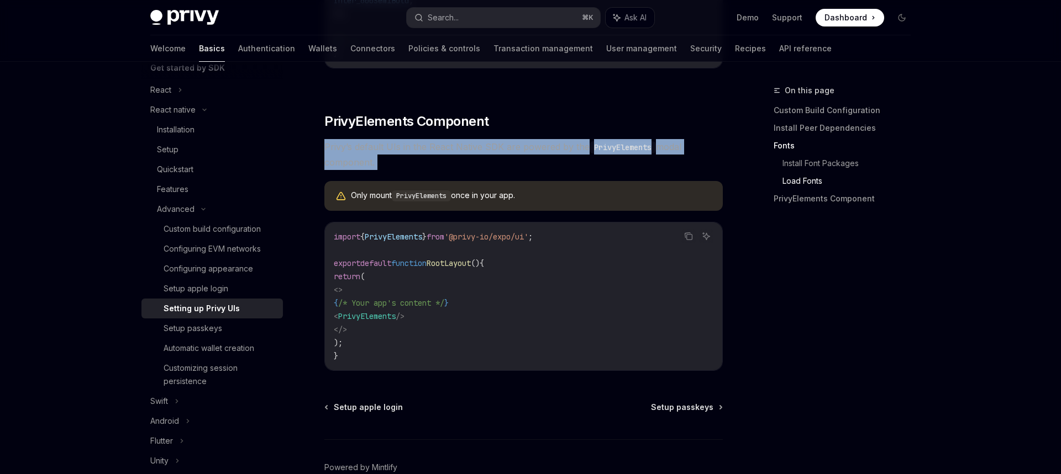
click at [432, 157] on span "Privy’s default UIs in the React Native SDK are powered by the PrivyElements mo…" at bounding box center [523, 154] width 398 height 31
click at [210, 331] on div "Setup passkeys" at bounding box center [192, 328] width 59 height 13
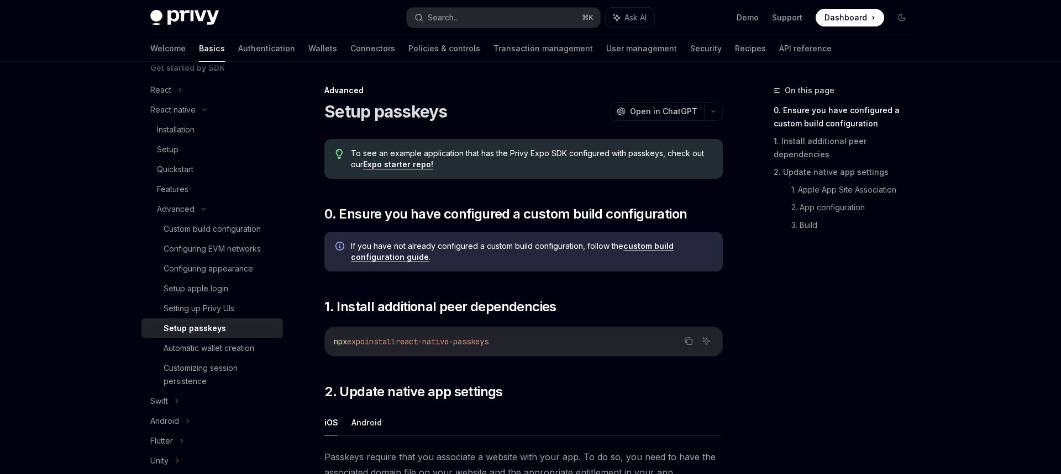
click at [449, 346] on span "react-native-passkeys" at bounding box center [441, 342] width 93 height 10
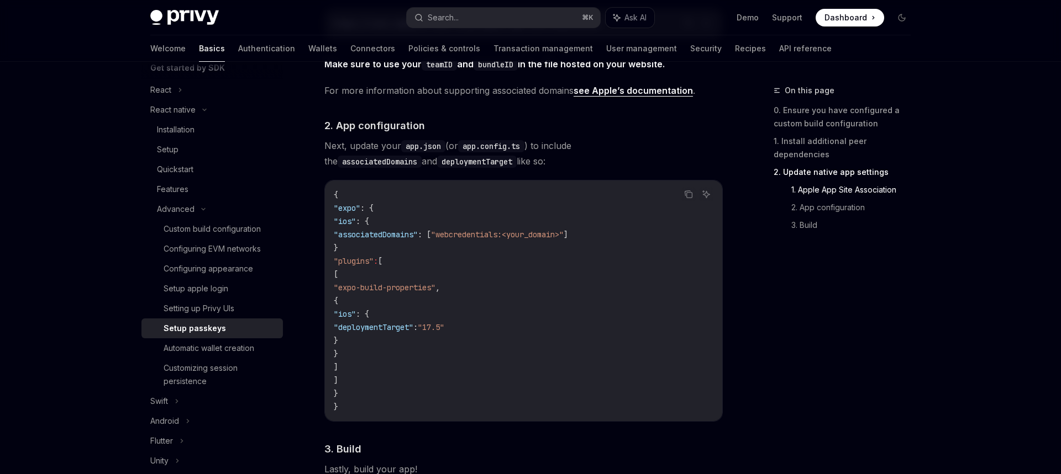
scroll to position [904, 0]
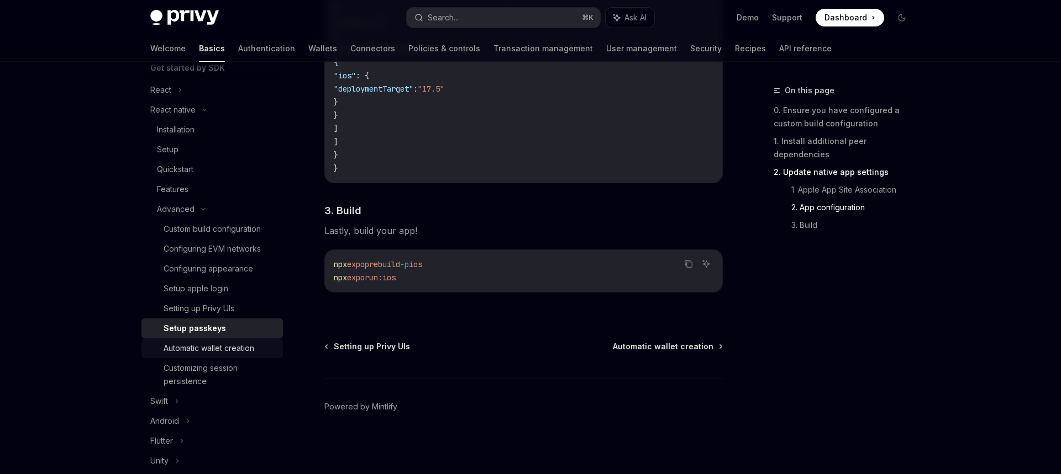
click at [213, 355] on div "Automatic wallet creation" at bounding box center [208, 348] width 91 height 13
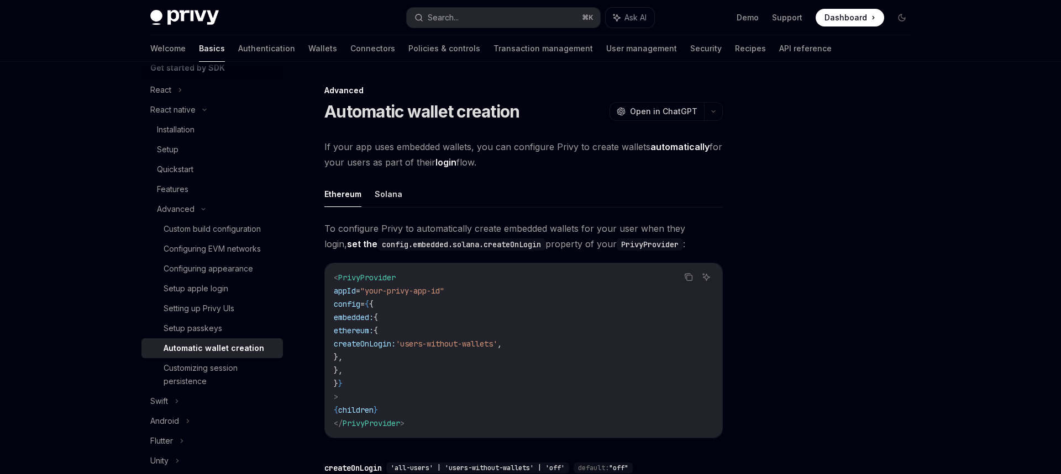
drag, startPoint x: 403, startPoint y: 359, endPoint x: 388, endPoint y: 325, distance: 37.4
click at [388, 325] on code "< PrivyProvider appId = "your-privy-app-id" config = { { embedded: { ethereum: …" at bounding box center [523, 350] width 379 height 159
click at [228, 367] on div "Customizing session persistence" at bounding box center [219, 375] width 113 height 27
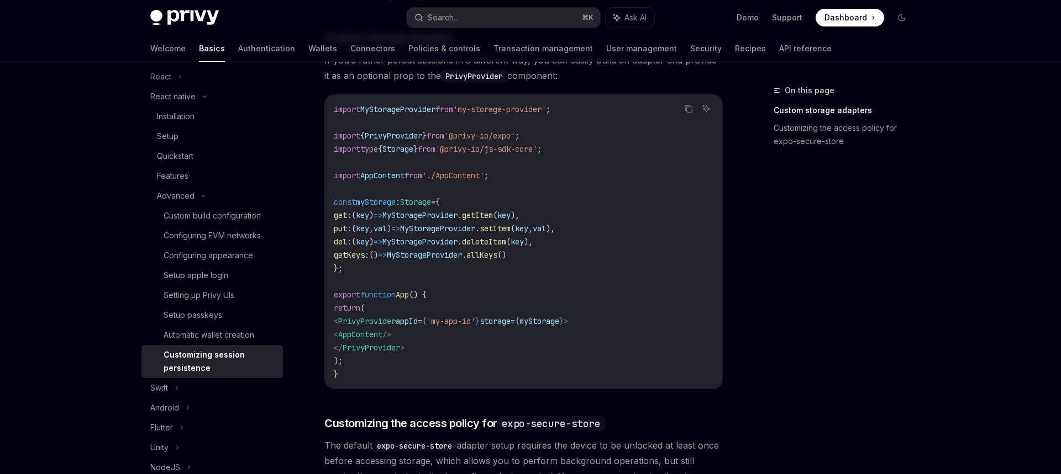
scroll to position [150, 0]
click at [219, 337] on div "Automatic wallet creation" at bounding box center [208, 332] width 91 height 13
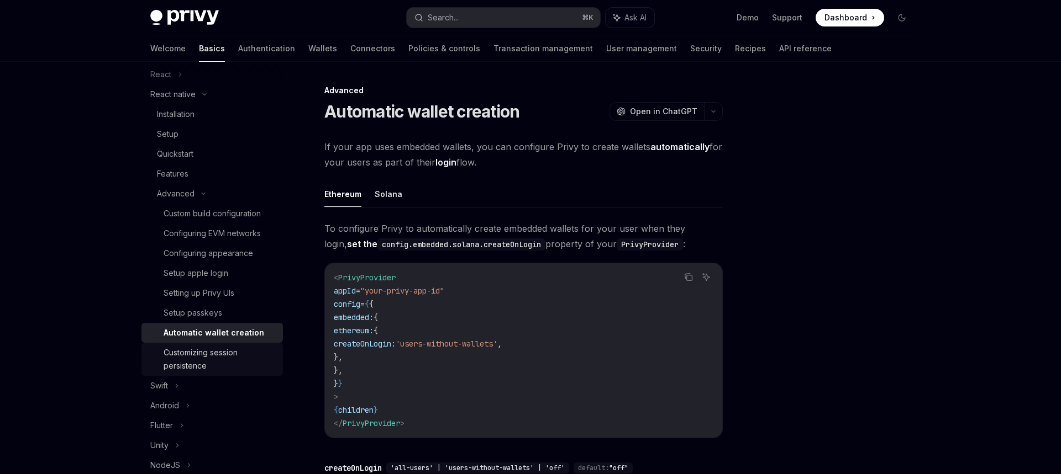
click at [217, 350] on div "Customizing session persistence" at bounding box center [219, 359] width 113 height 27
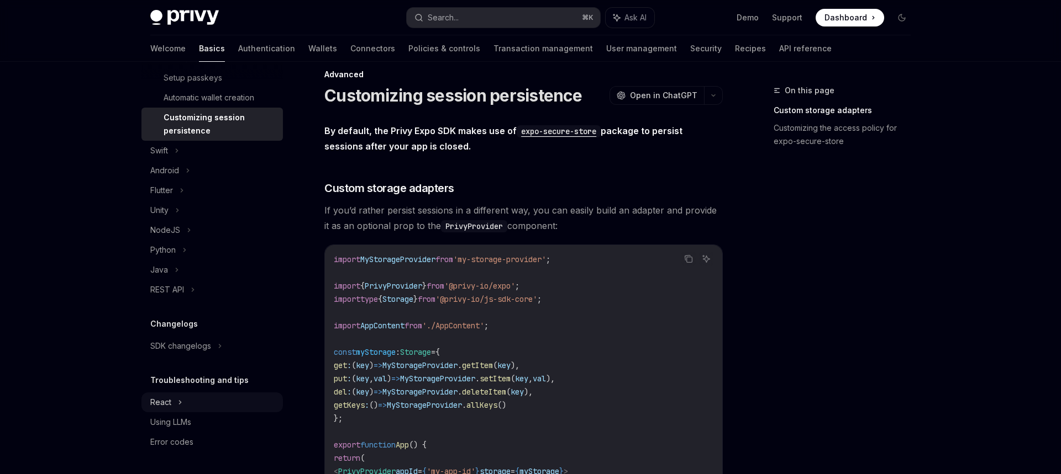
scroll to position [18, 0]
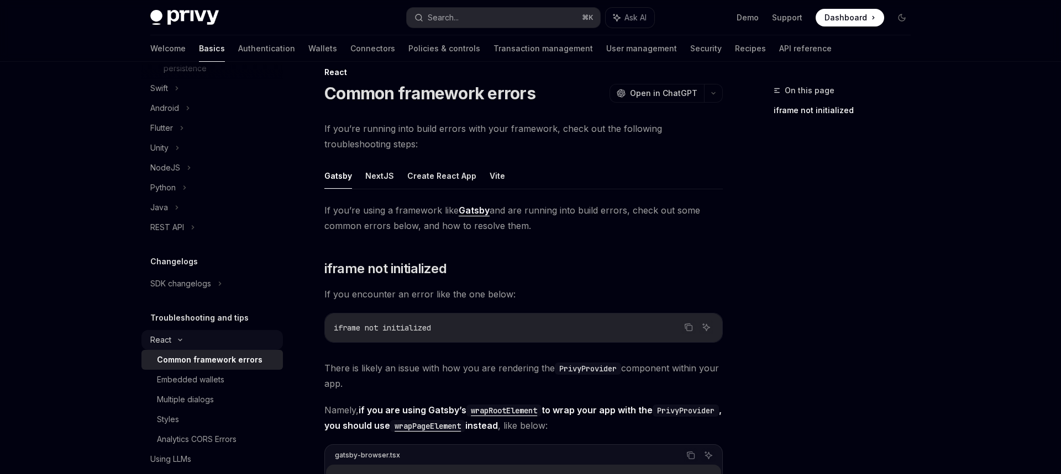
scroll to position [484, 0]
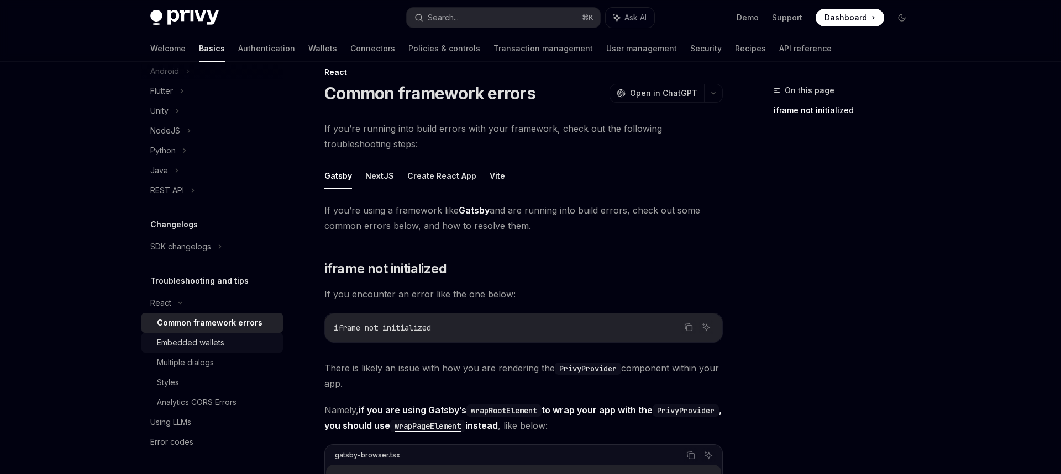
click at [239, 342] on div "Embedded wallets" at bounding box center [216, 342] width 119 height 13
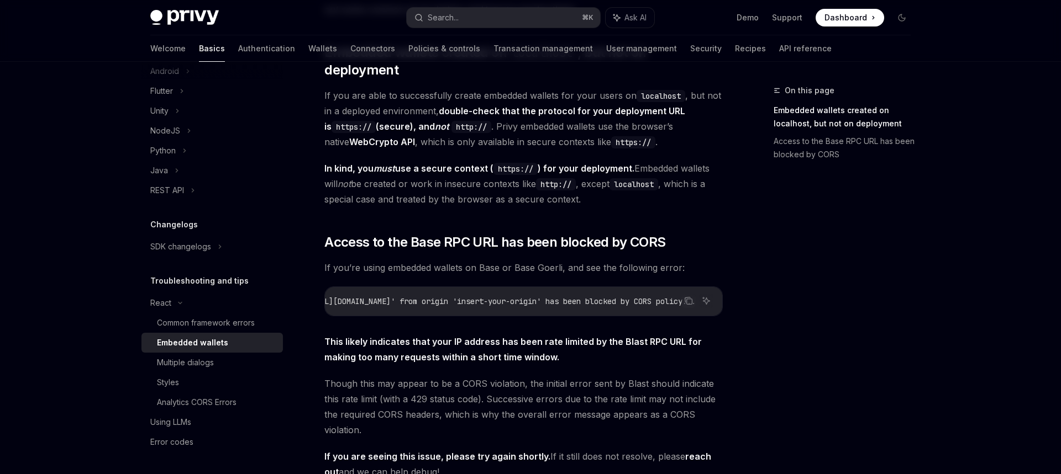
scroll to position [0, 201]
click at [231, 371] on link "Multiple dialogs" at bounding box center [211, 363] width 141 height 20
type textarea "*"
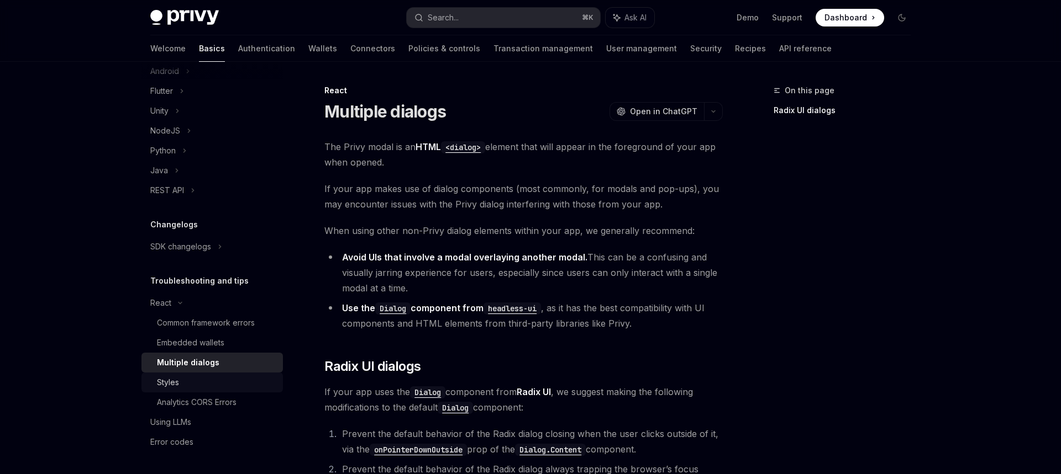
scroll to position [208, 0]
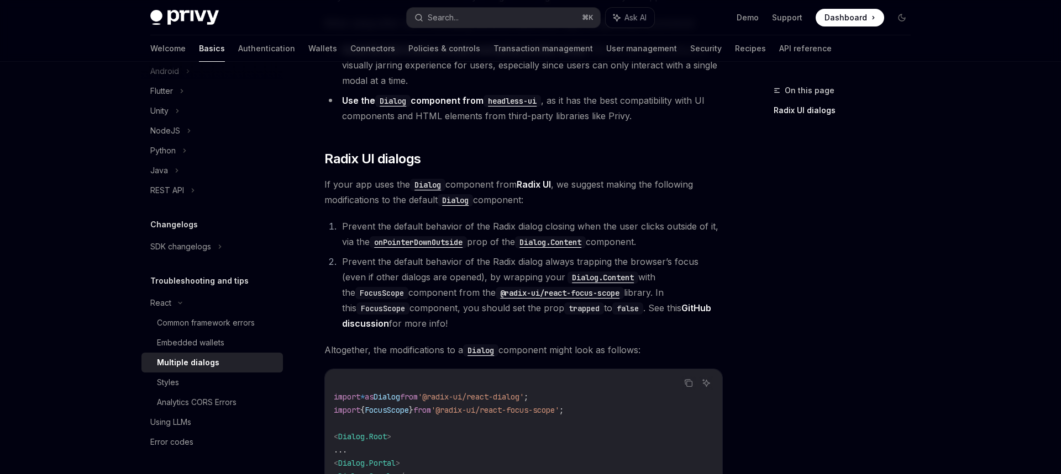
click at [374, 183] on span "If your app uses the Dialog component from Radix UI , we suggest making the fol…" at bounding box center [523, 192] width 398 height 31
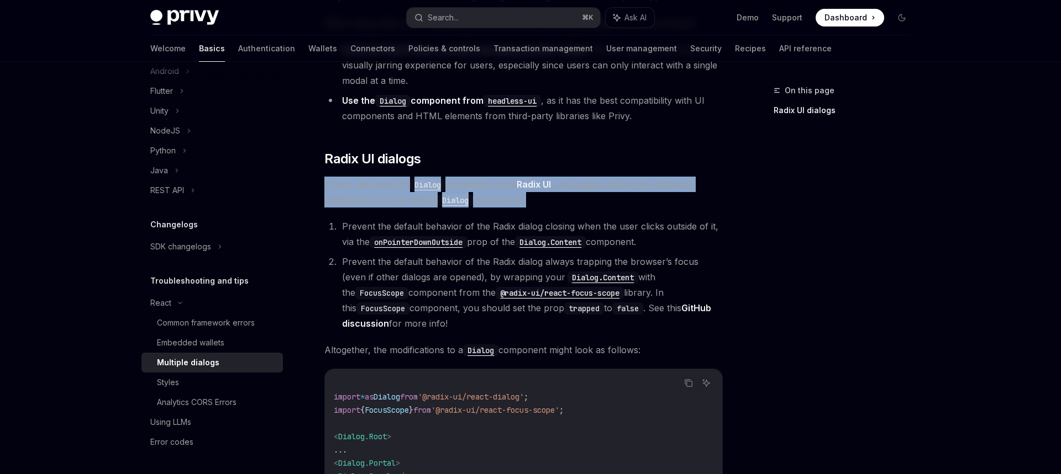
click at [374, 183] on span "If your app uses the Dialog component from Radix UI , we suggest making the fol…" at bounding box center [523, 192] width 398 height 31
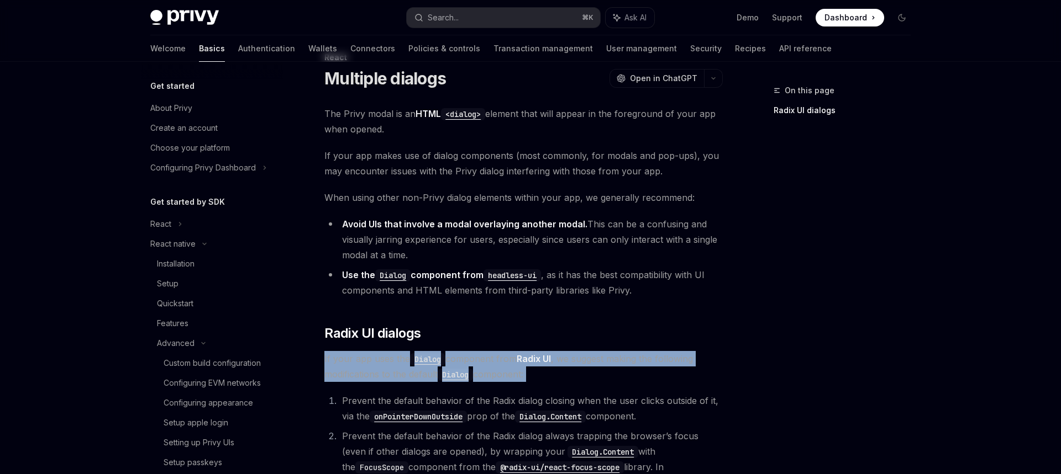
scroll to position [0, 0]
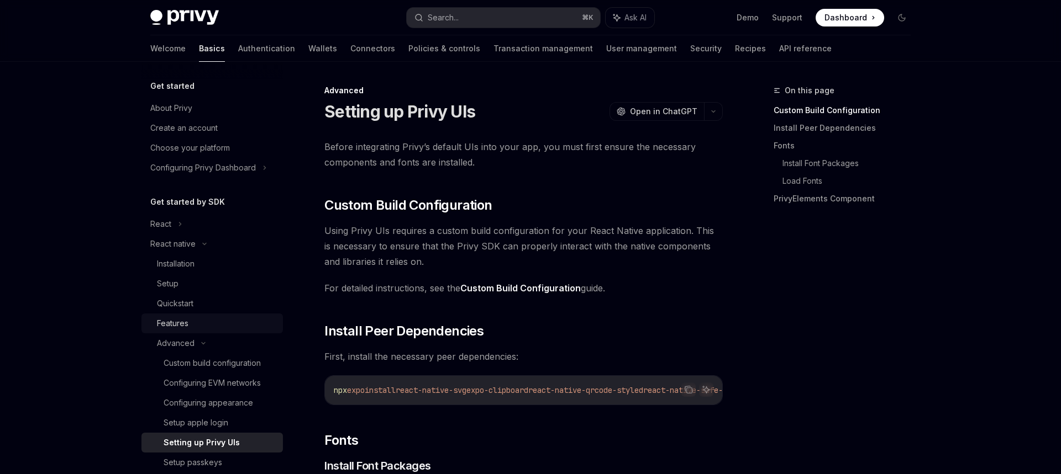
scroll to position [2, 0]
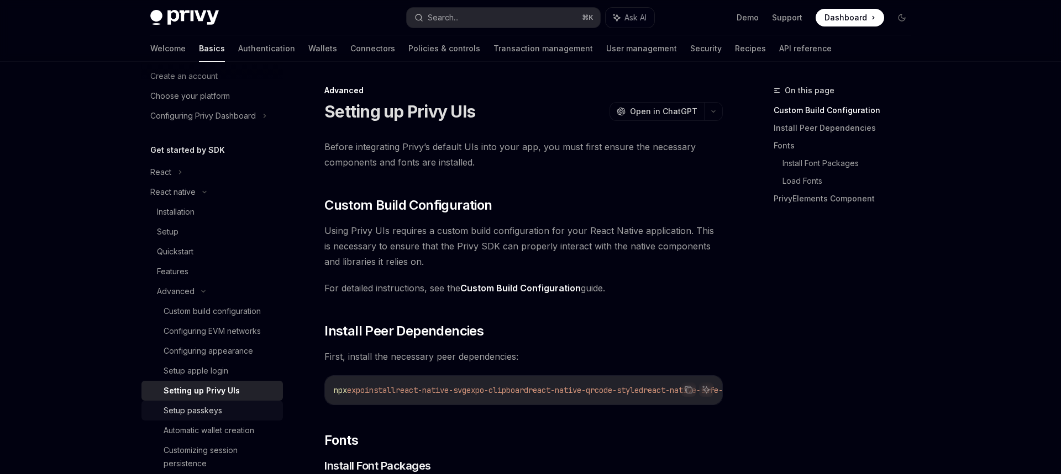
click at [215, 413] on div "Setup passkeys" at bounding box center [192, 410] width 59 height 13
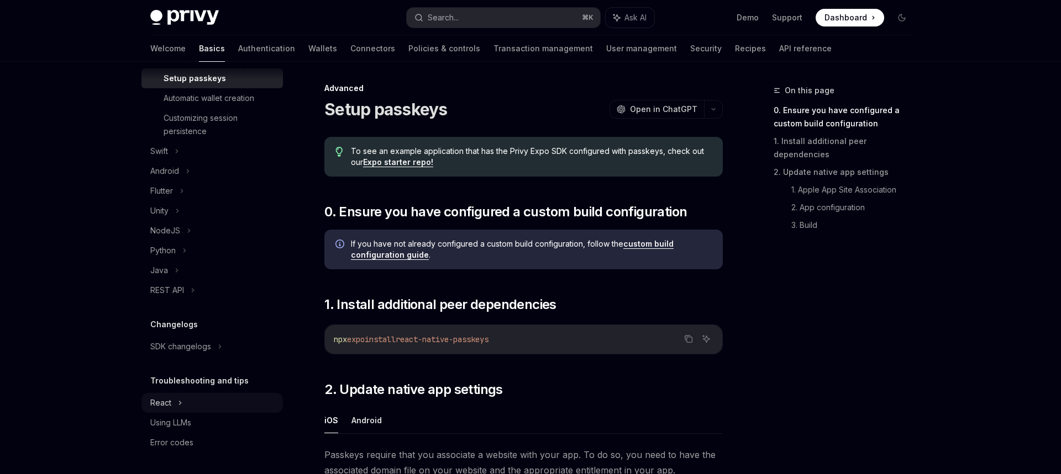
scroll to position [385, 0]
click at [204, 420] on div "Using LLMs" at bounding box center [213, 422] width 126 height 13
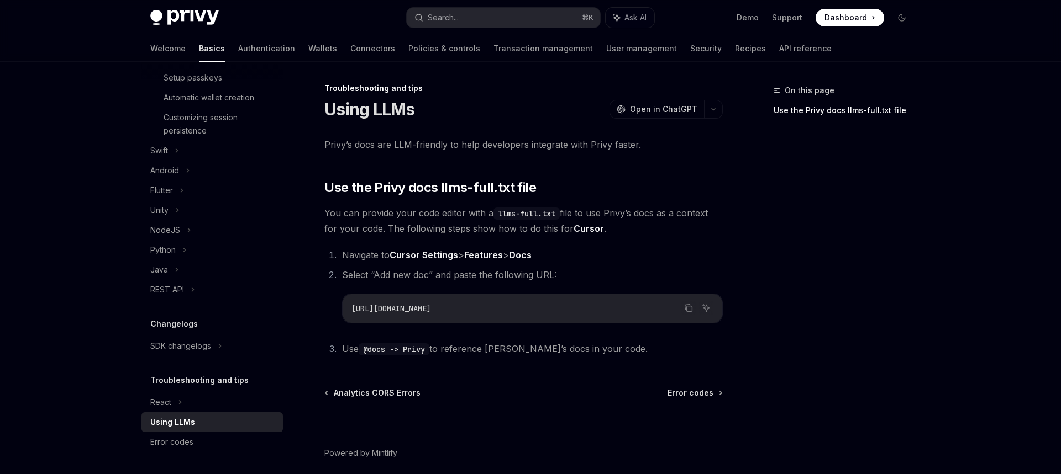
click at [431, 307] on span "[URL][DOMAIN_NAME]" at bounding box center [391, 309] width 80 height 10
drag, startPoint x: 558, startPoint y: 308, endPoint x: 487, endPoint y: 308, distance: 71.3
click at [558, 308] on code "[URL][DOMAIN_NAME]" at bounding box center [532, 308] width 362 height 13
click at [369, 310] on span "[URL][DOMAIN_NAME]" at bounding box center [391, 309] width 80 height 10
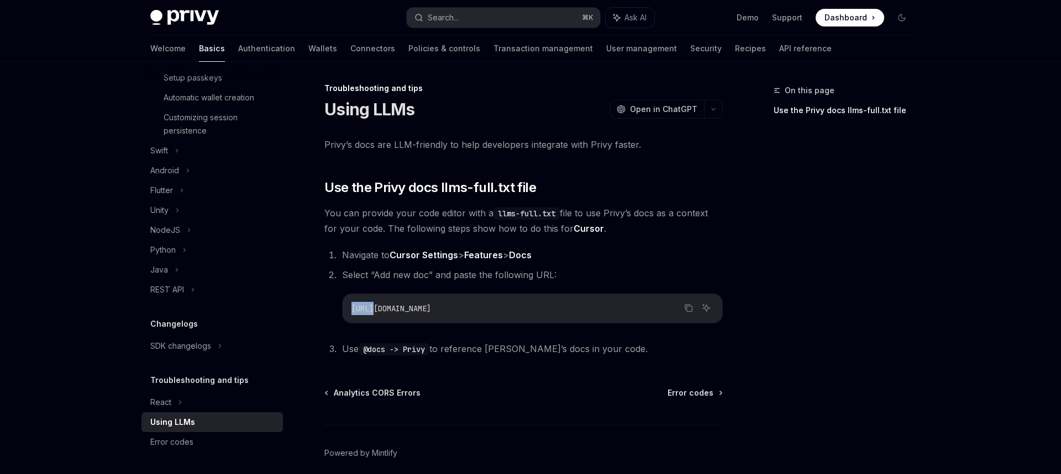
click at [369, 310] on span "[URL][DOMAIN_NAME]" at bounding box center [391, 309] width 80 height 10
copy ol "[URL][DOMAIN_NAME]"
click at [387, 213] on span "You can provide your code editor with a llms-full.txt file to use Privy’s docs …" at bounding box center [523, 220] width 398 height 31
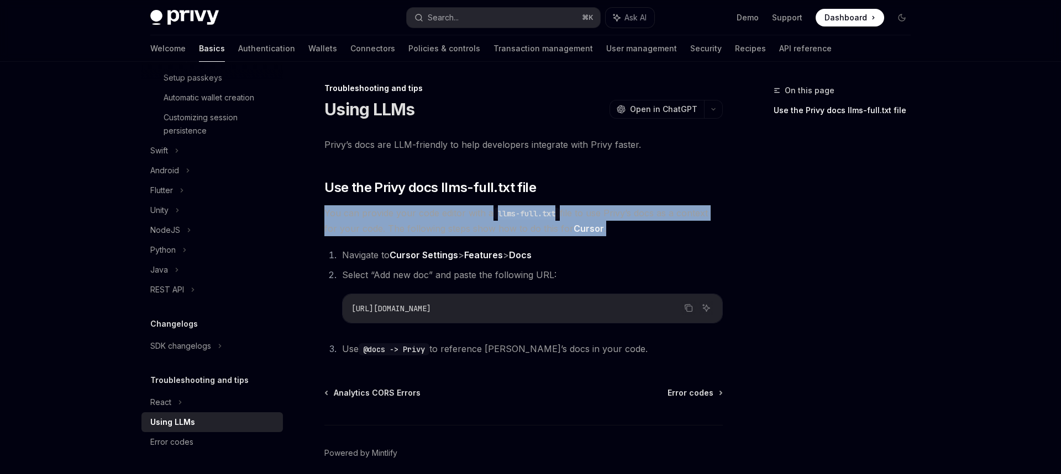
click at [387, 213] on span "You can provide your code editor with a llms-full.txt file to use Privy’s docs …" at bounding box center [523, 220] width 398 height 31
click at [337, 224] on span "You can provide your code editor with a llms-full.txt file to use Privy’s docs …" at bounding box center [523, 220] width 398 height 31
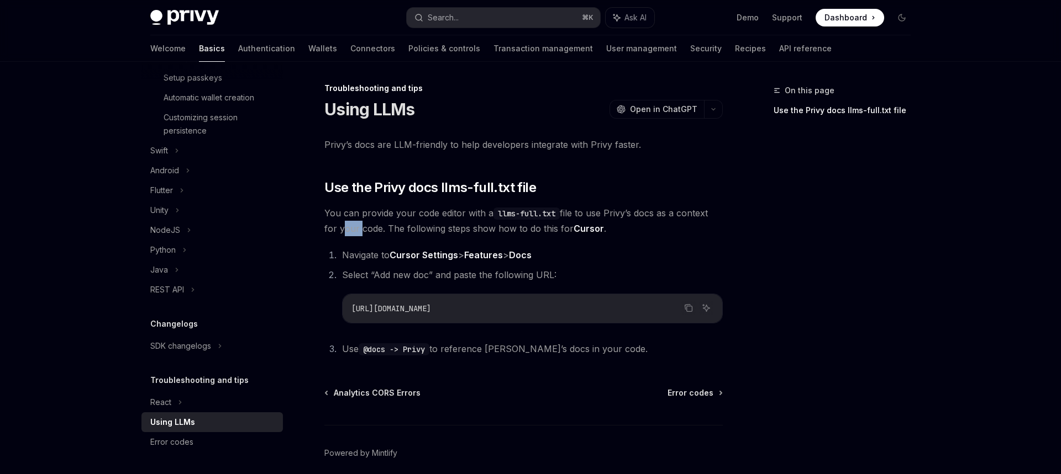
click at [337, 224] on span "You can provide your code editor with a llms-full.txt file to use Privy’s docs …" at bounding box center [523, 220] width 398 height 31
click at [407, 223] on span "You can provide your code editor with a llms-full.txt file to use Privy’s docs …" at bounding box center [523, 220] width 398 height 31
click at [392, 273] on span "Select “Add new doc” and paste the following URL:" at bounding box center [449, 275] width 214 height 11
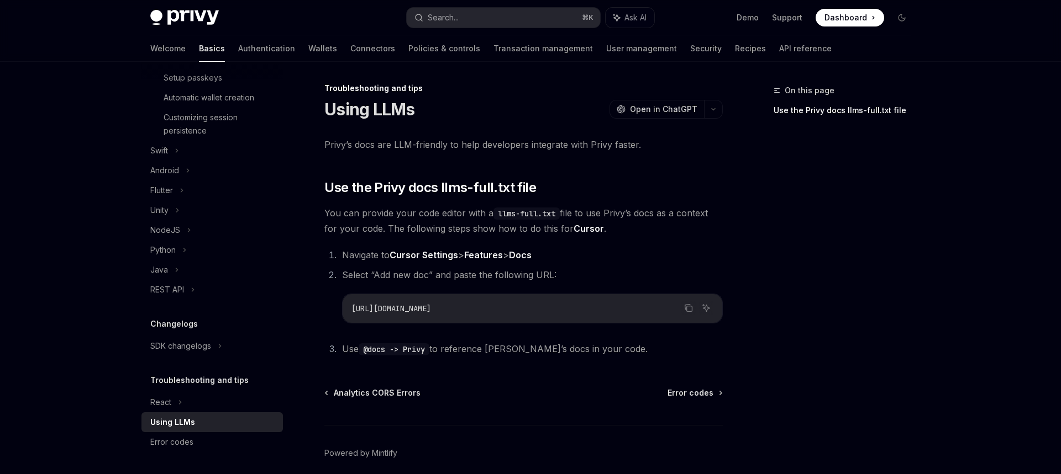
click at [495, 351] on span "Use @docs -> Privy to reference [PERSON_NAME]’s docs in your code." at bounding box center [494, 349] width 305 height 11
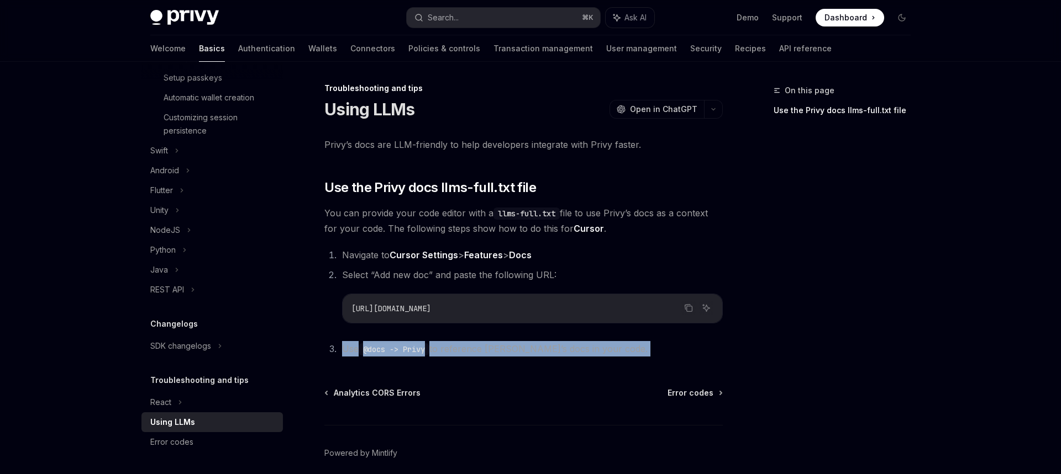
click at [495, 351] on span "Use @docs -> Privy to reference [PERSON_NAME]’s docs in your code." at bounding box center [494, 349] width 305 height 11
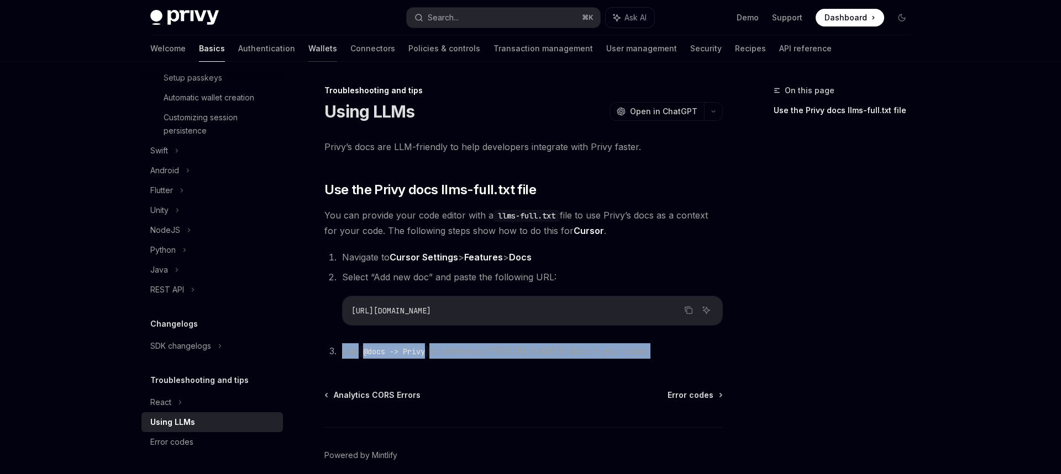
click at [308, 52] on link "Wallets" at bounding box center [322, 48] width 29 height 27
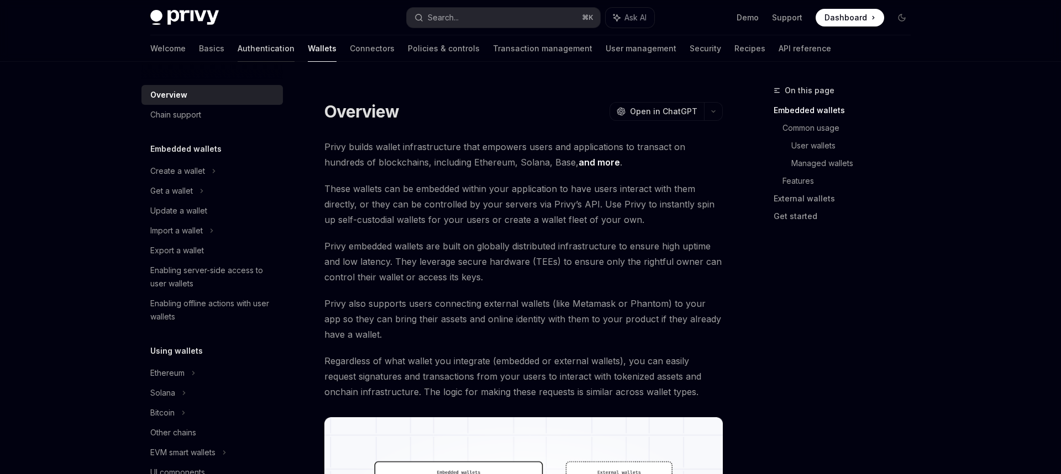
click at [238, 52] on link "Authentication" at bounding box center [266, 48] width 57 height 27
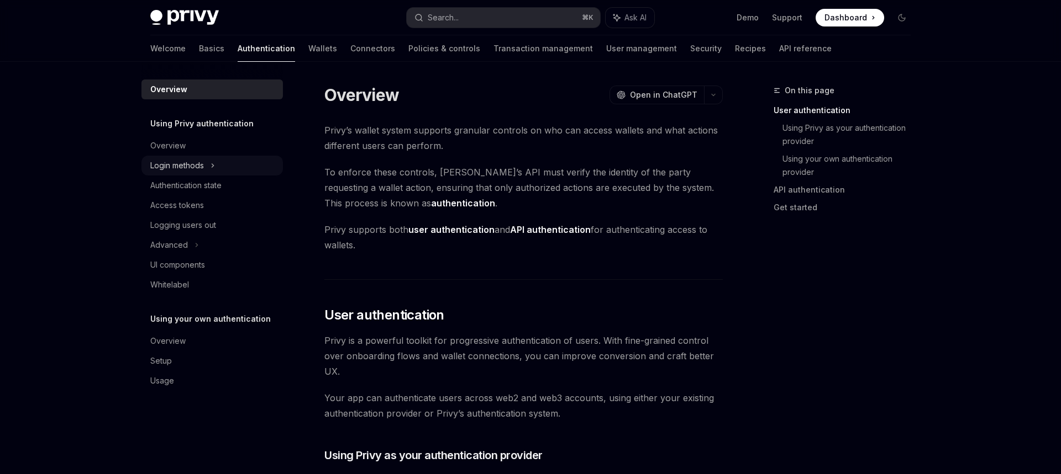
click at [197, 167] on div "Login methods" at bounding box center [177, 165] width 54 height 13
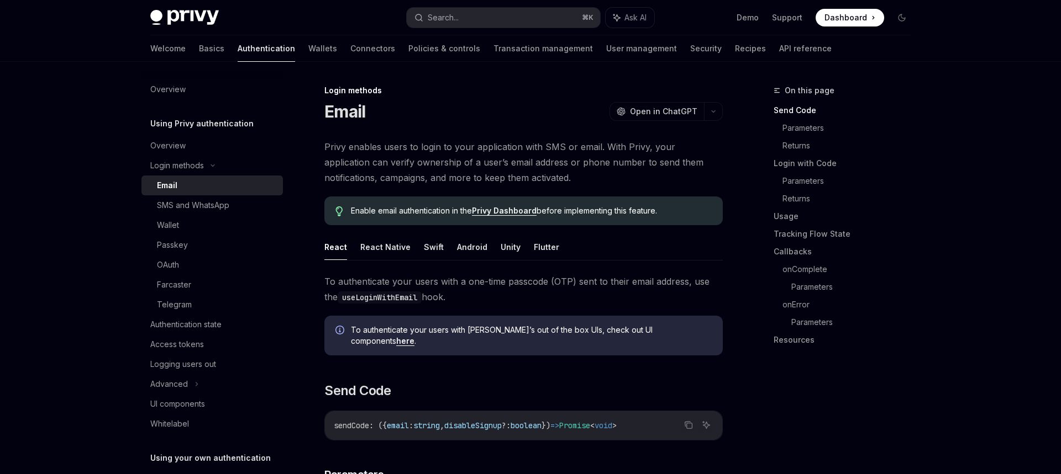
click at [195, 9] on div "Privy Docs home page Search... ⌘ K Ask AI Demo Support Dashboard Dashboard Sear…" at bounding box center [530, 17] width 760 height 35
click at [193, 20] on img at bounding box center [184, 17] width 68 height 15
type textarea "*"
